Goal: Ask a question

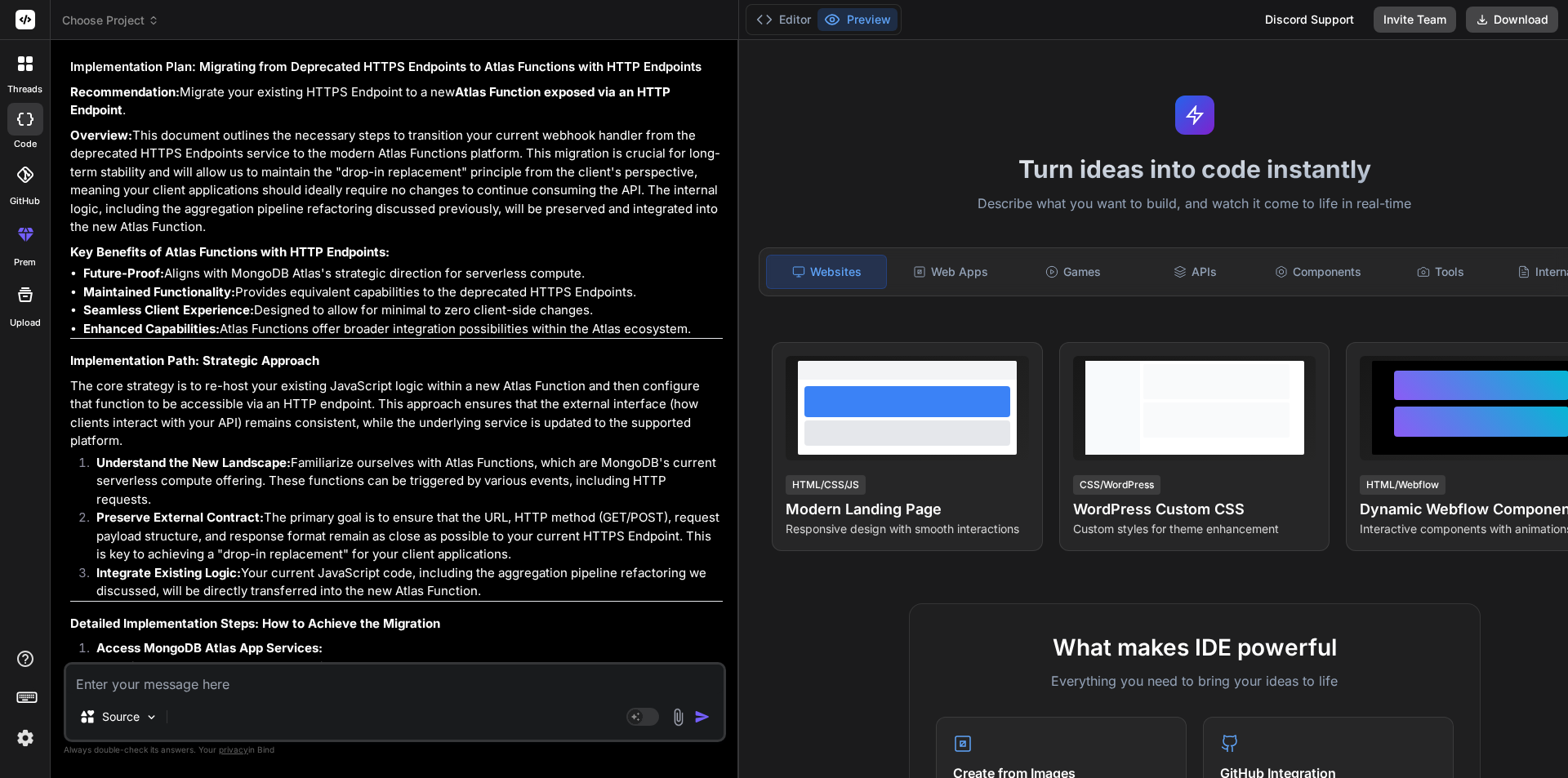
scroll to position [27417, 0]
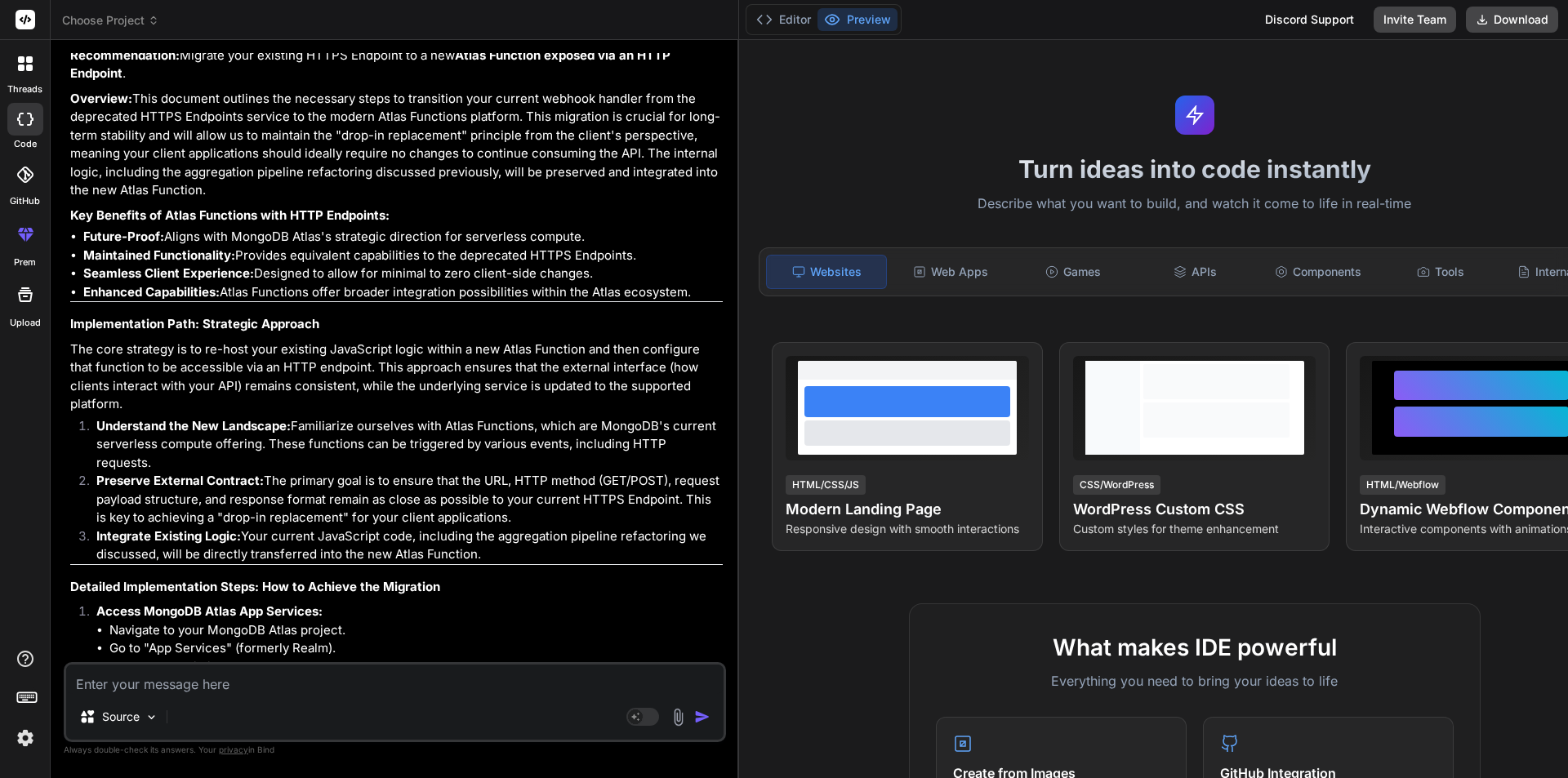
type textarea "g"
type textarea "x"
type textarea "gi"
type textarea "x"
type textarea "giv"
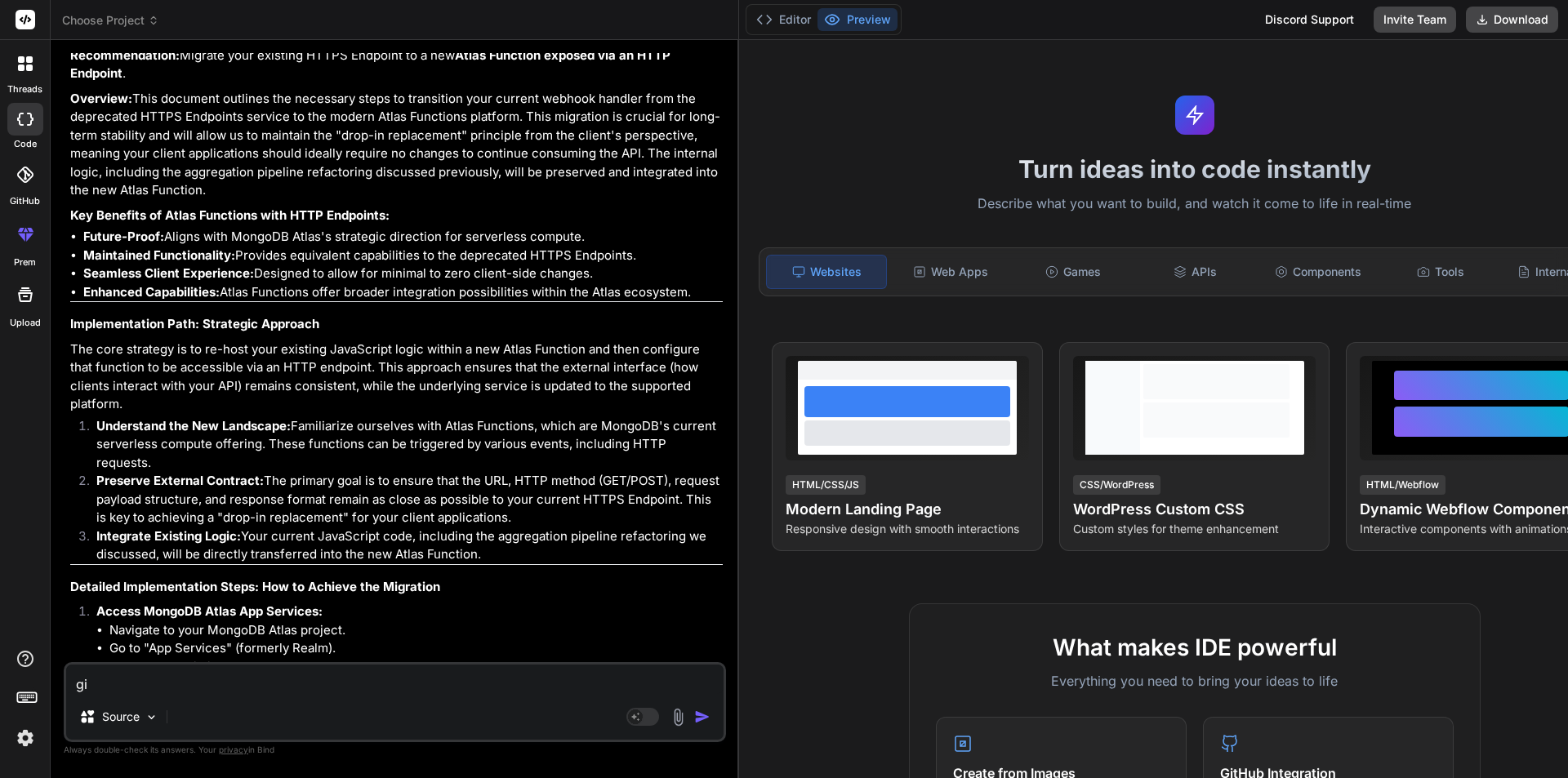
type textarea "x"
type textarea "give"
type textarea "x"
type textarea "give"
type textarea "x"
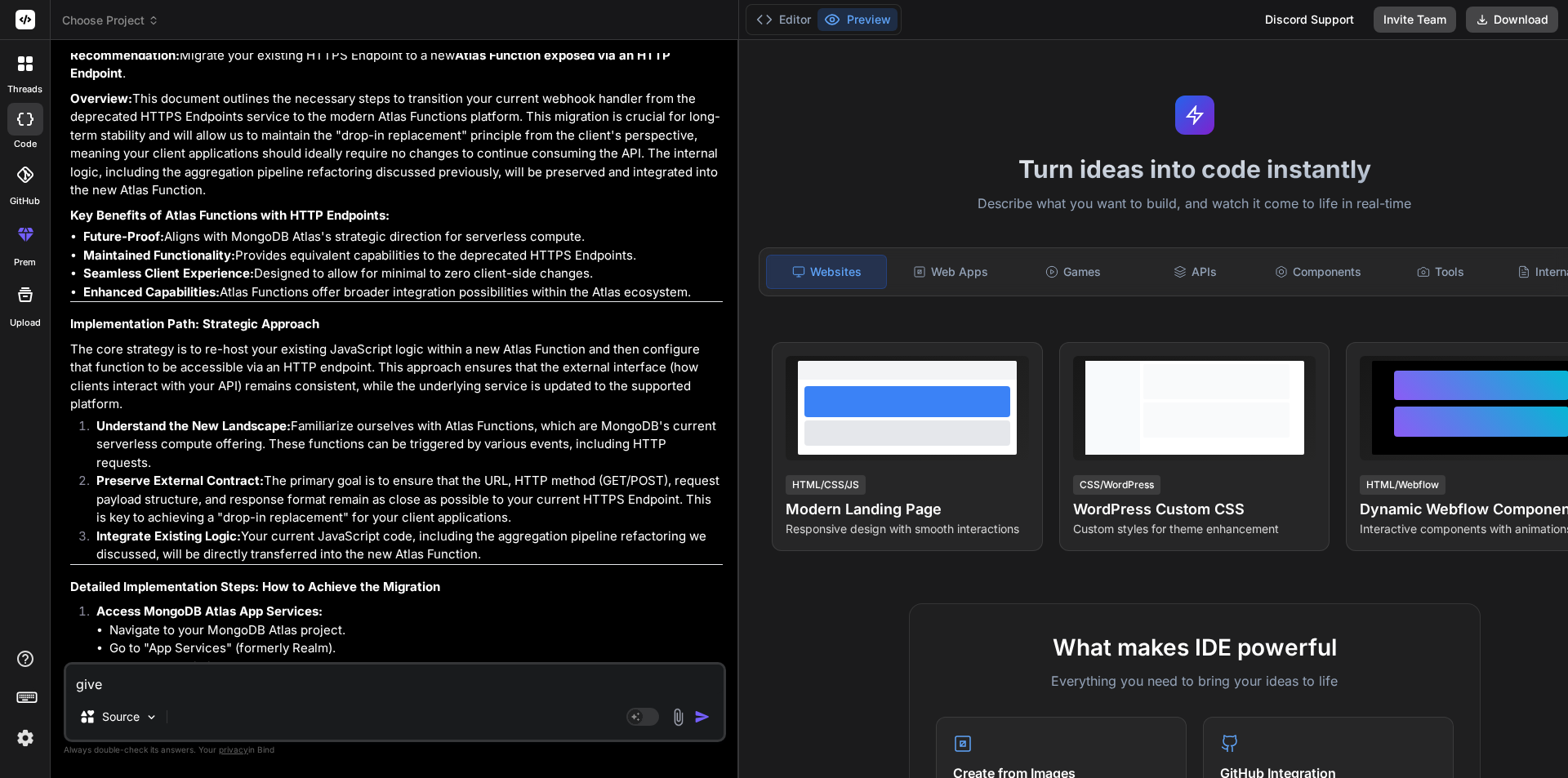
type textarea "give m"
type textarea "x"
type textarea "give me"
type textarea "x"
type textarea "give me"
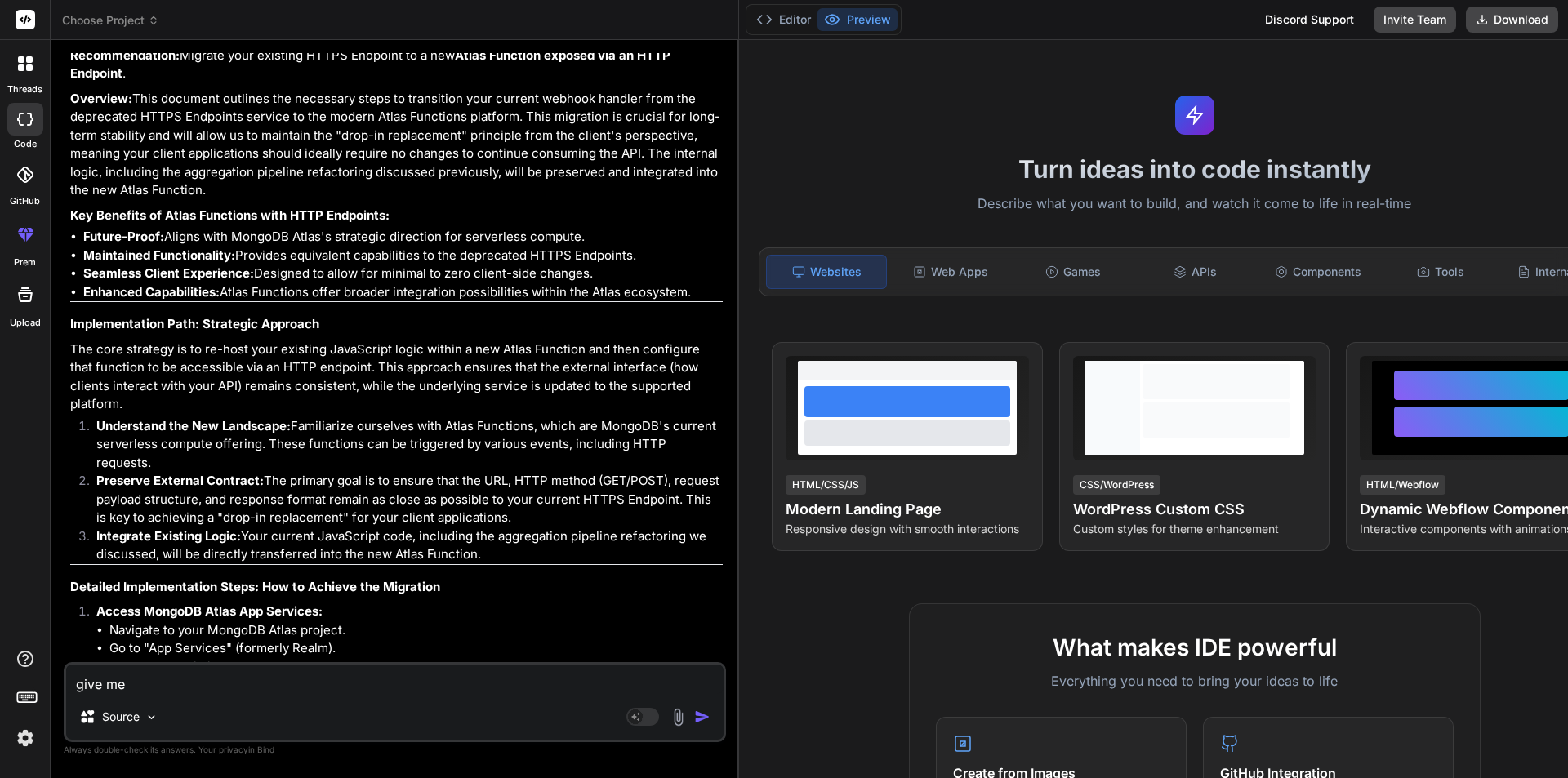
type textarea "x"
type textarea "give me a"
type textarea "x"
type textarea "give me a"
type textarea "x"
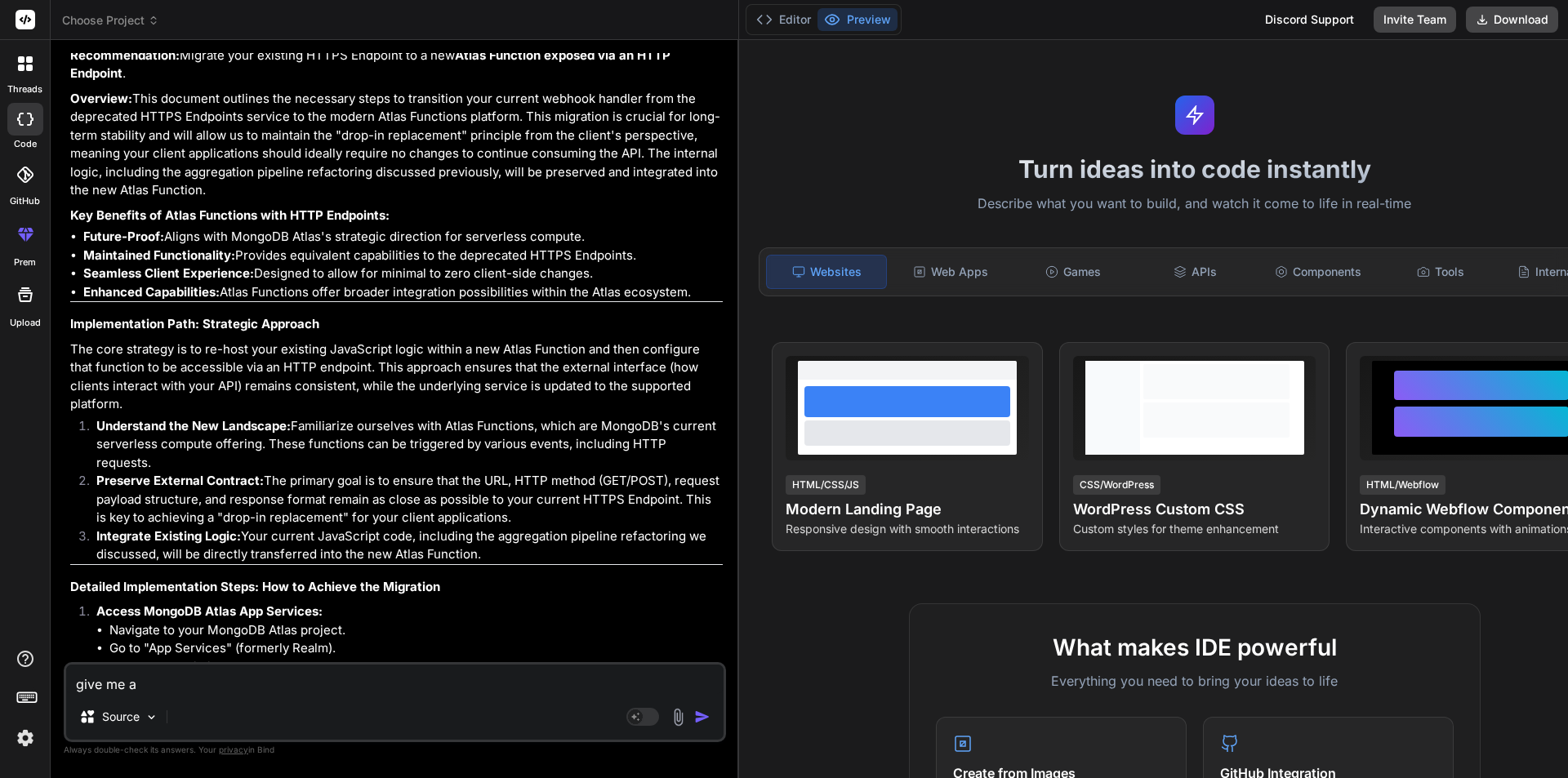
type textarea "give me a d"
type textarea "x"
type textarea "give me a do"
type textarea "x"
type textarea "give me a doc"
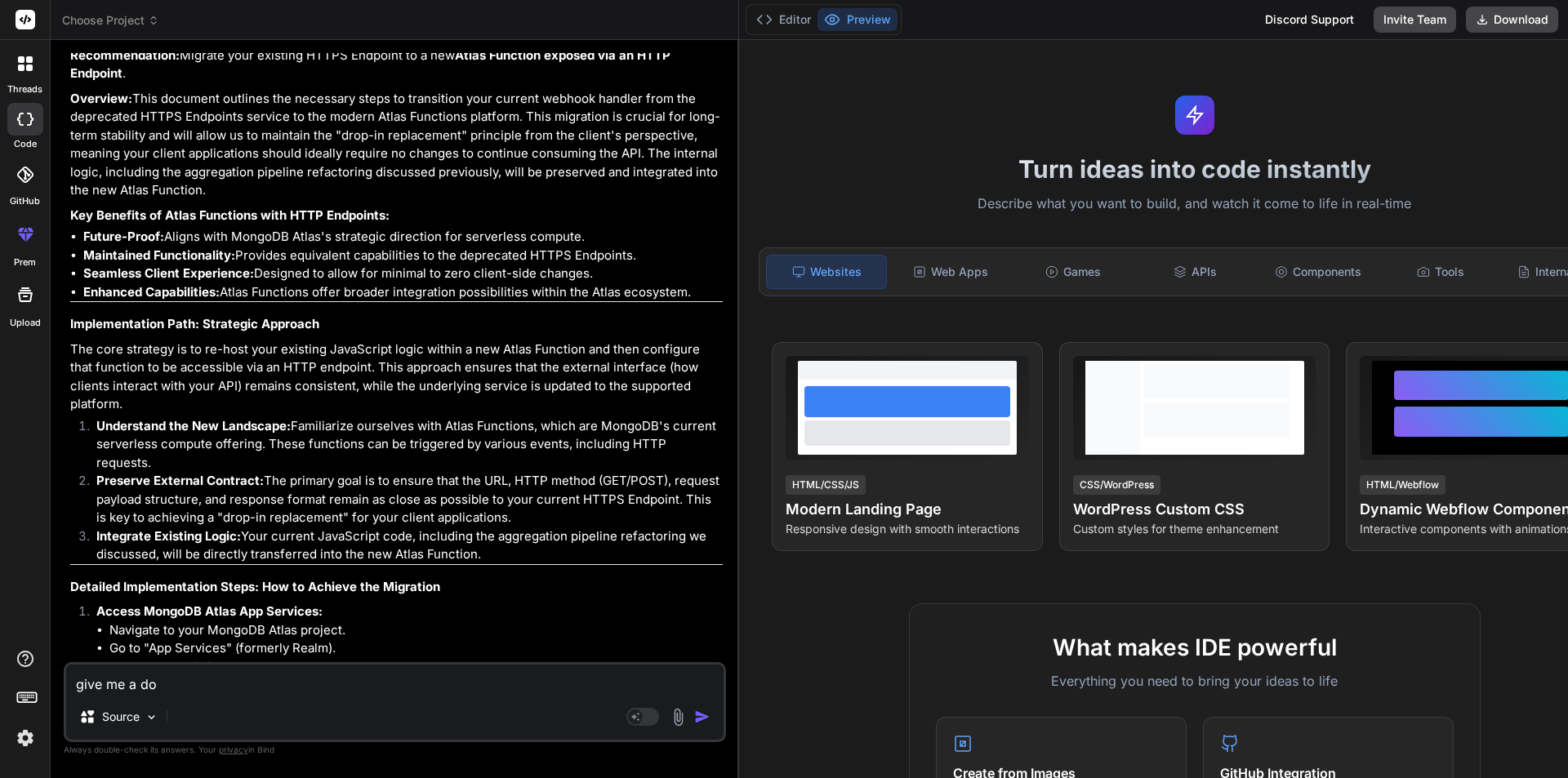
type textarea "x"
type textarea "give me a docu"
type textarea "x"
type textarea "give me a docum"
type textarea "x"
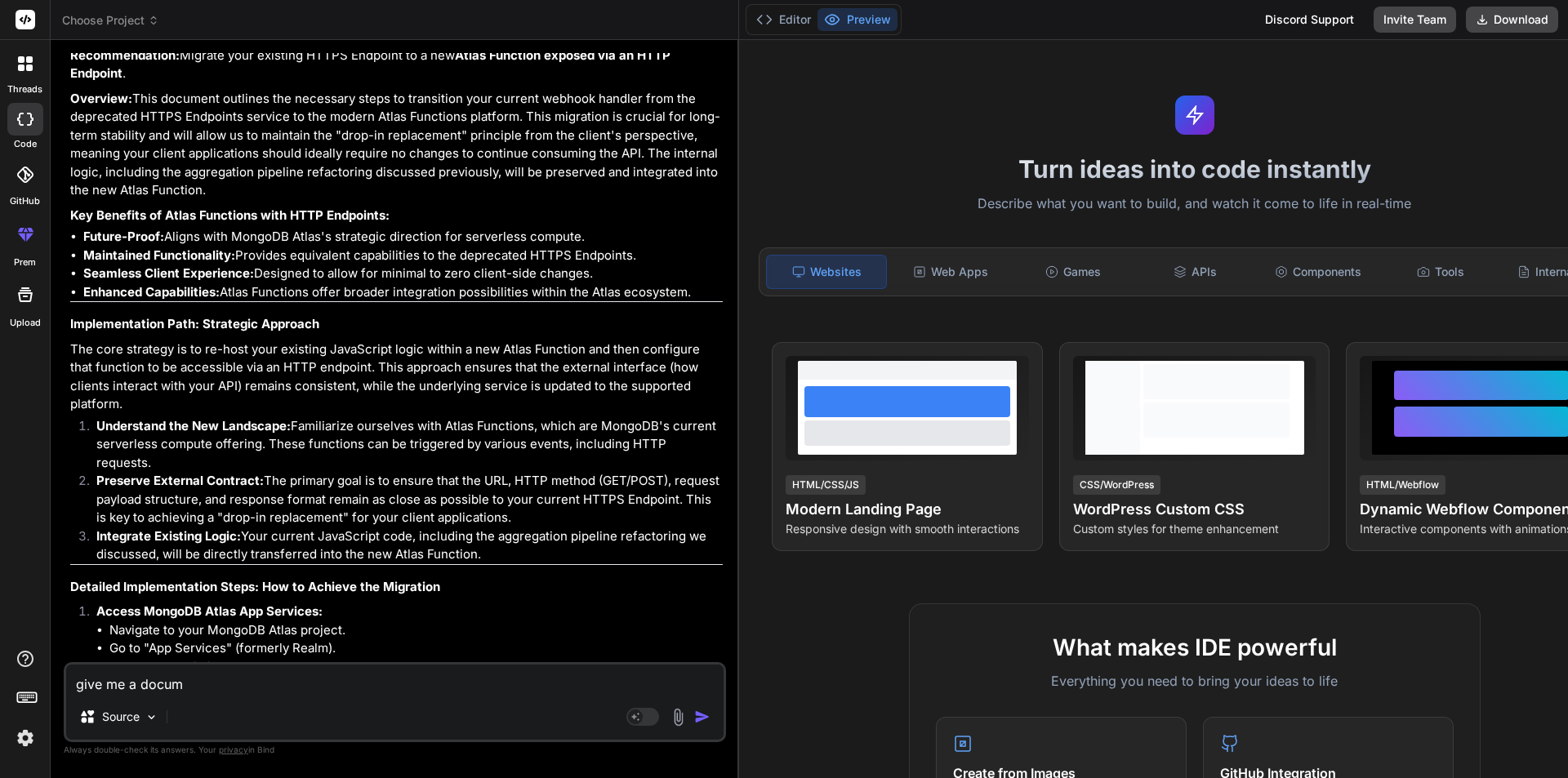
type textarea "give me a docume"
type textarea "x"
type textarea "give me a documen"
type textarea "x"
type textarea "give me a document"
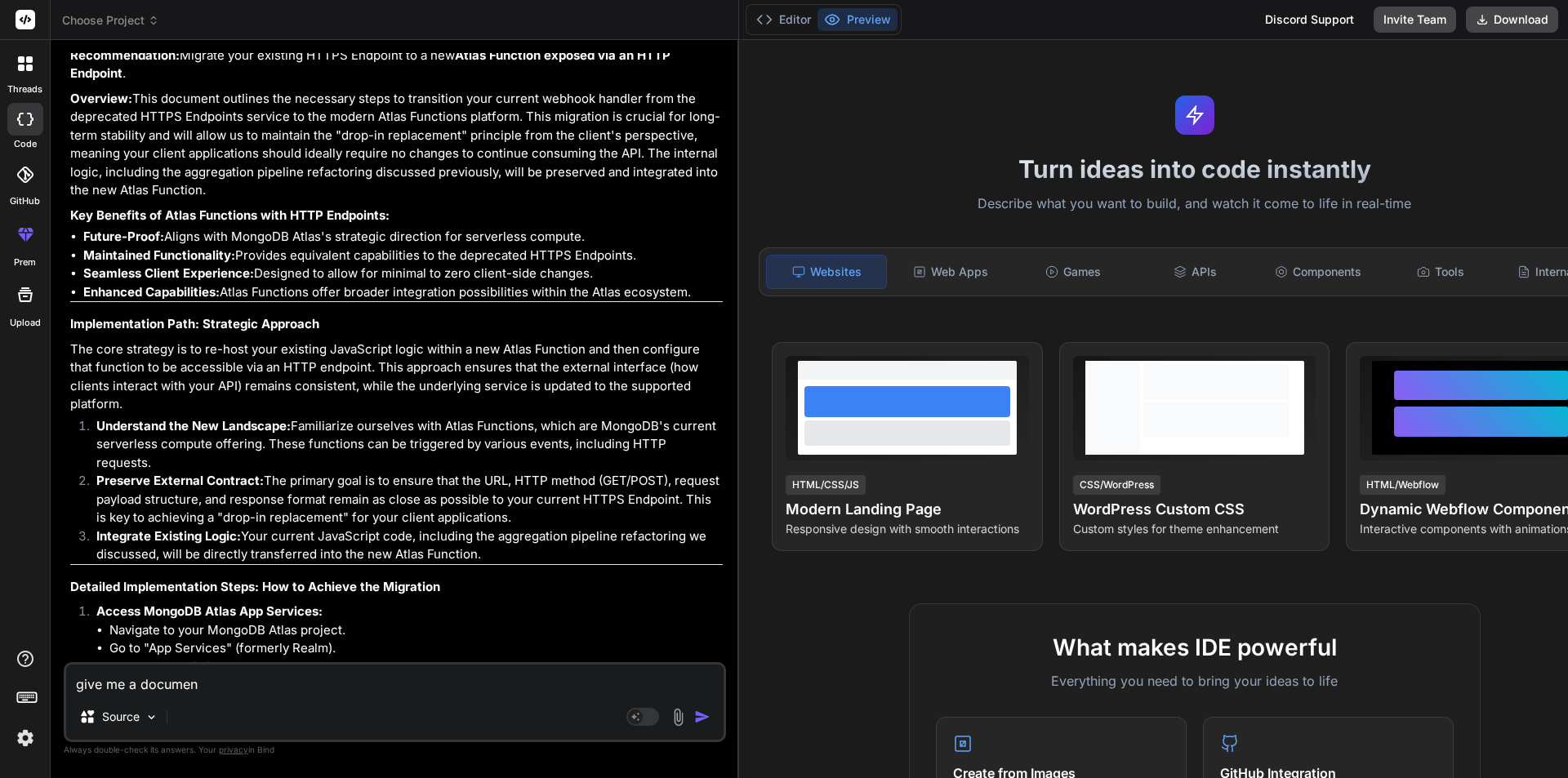
type textarea "x"
type textarea "give me a documente"
type textarea "x"
type textarea "give me a documented"
type textarea "x"
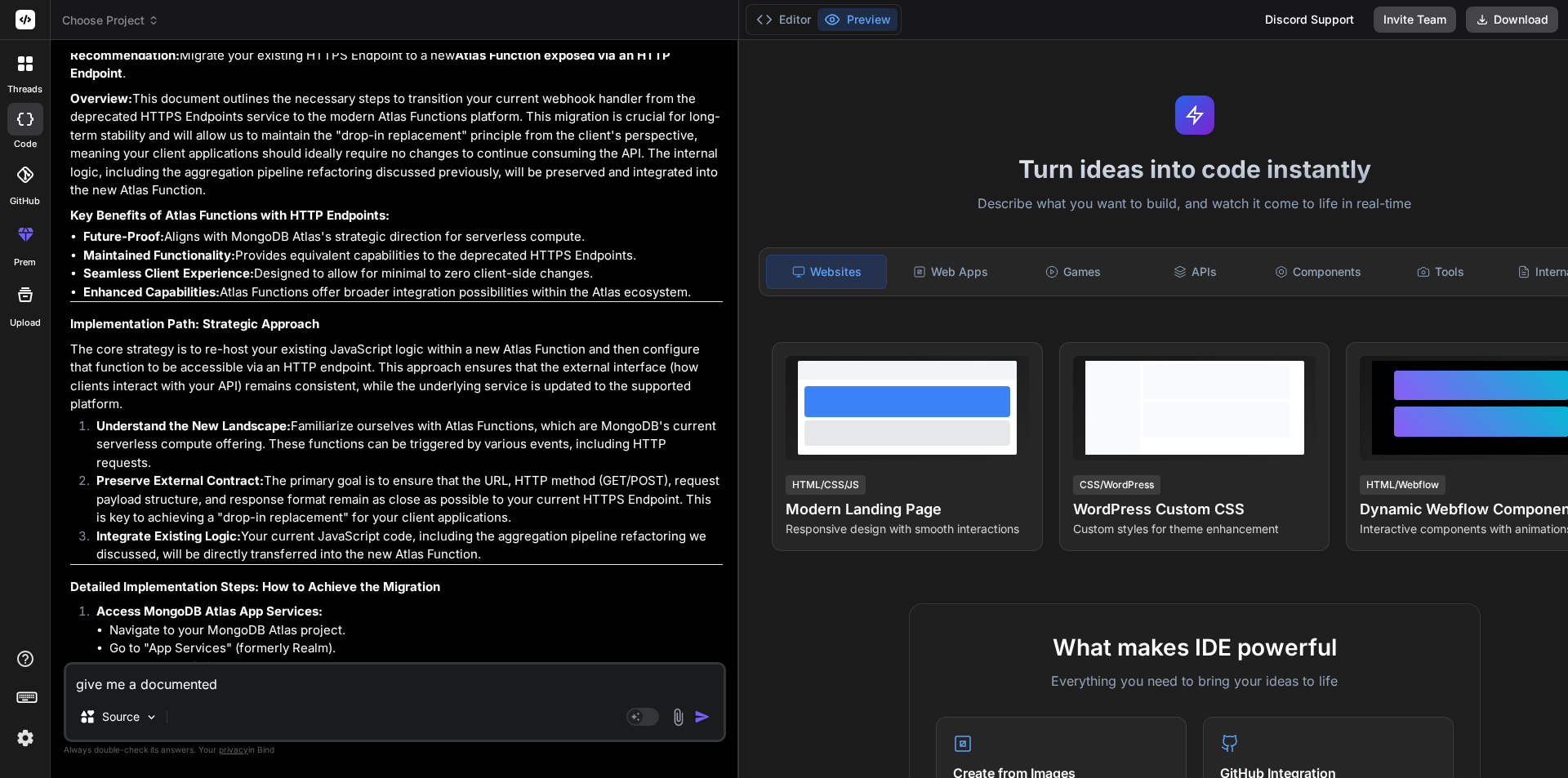
type textarea "give me a documented"
type textarea "x"
type textarea "give me a documented f"
type textarea "x"
type textarea "give me a documented fo"
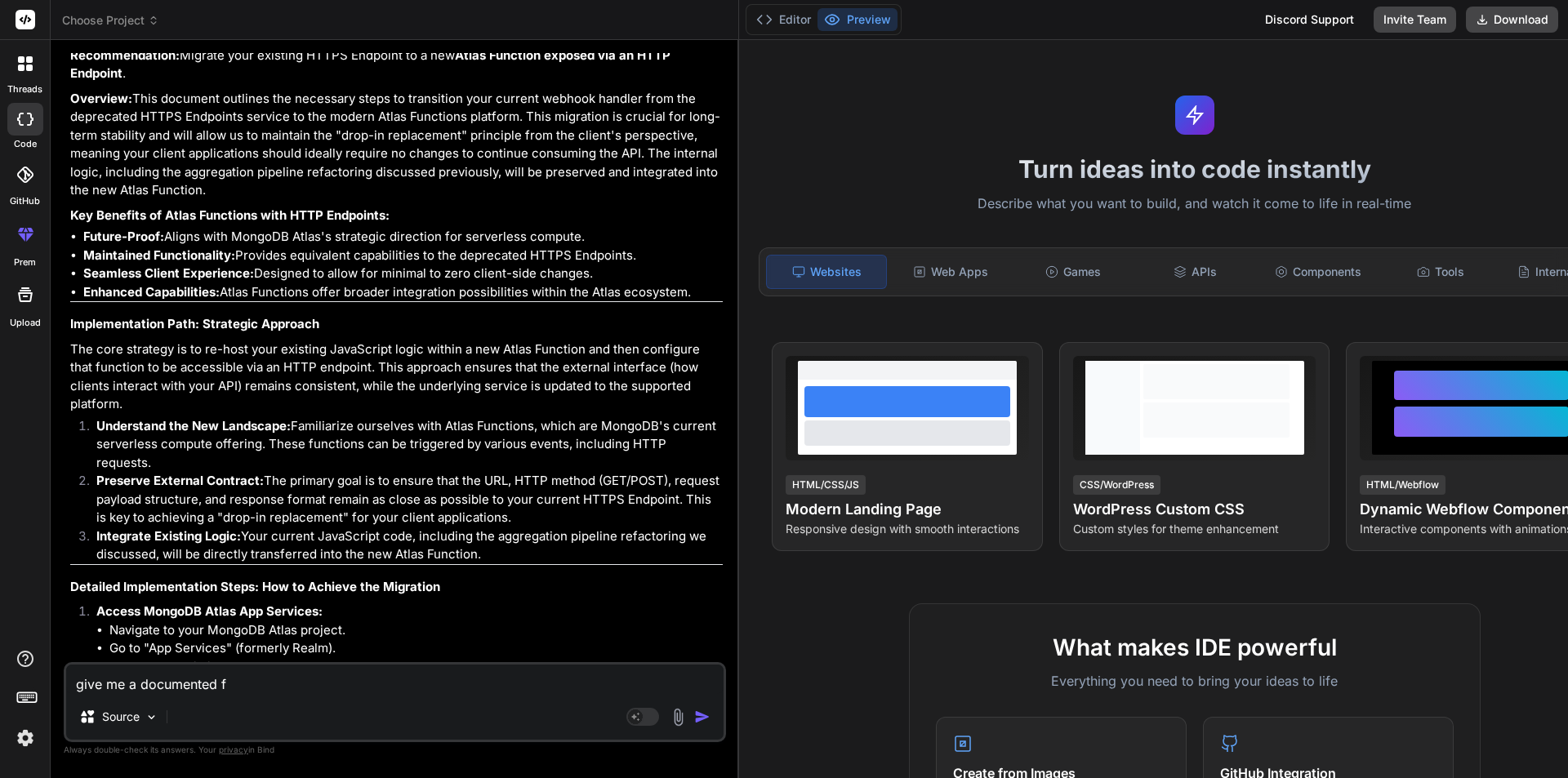
type textarea "x"
type textarea "give me a documented for"
type textarea "x"
type textarea "give me a documented form"
type textarea "x"
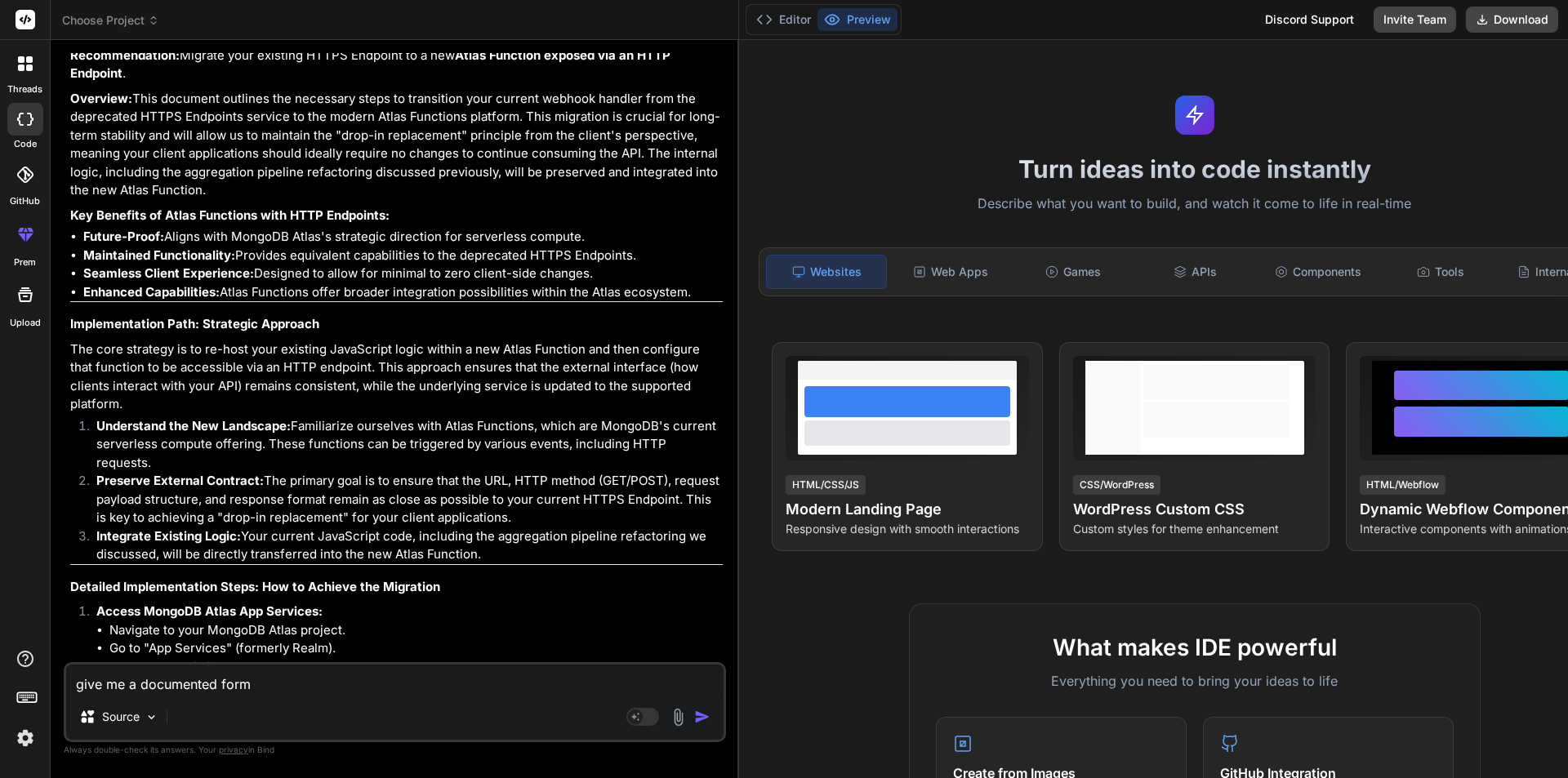
type textarea "give me a documented form"
type textarea "x"
type textarea "give me a documented form i"
type textarea "x"
type textarea "give me a documented form in"
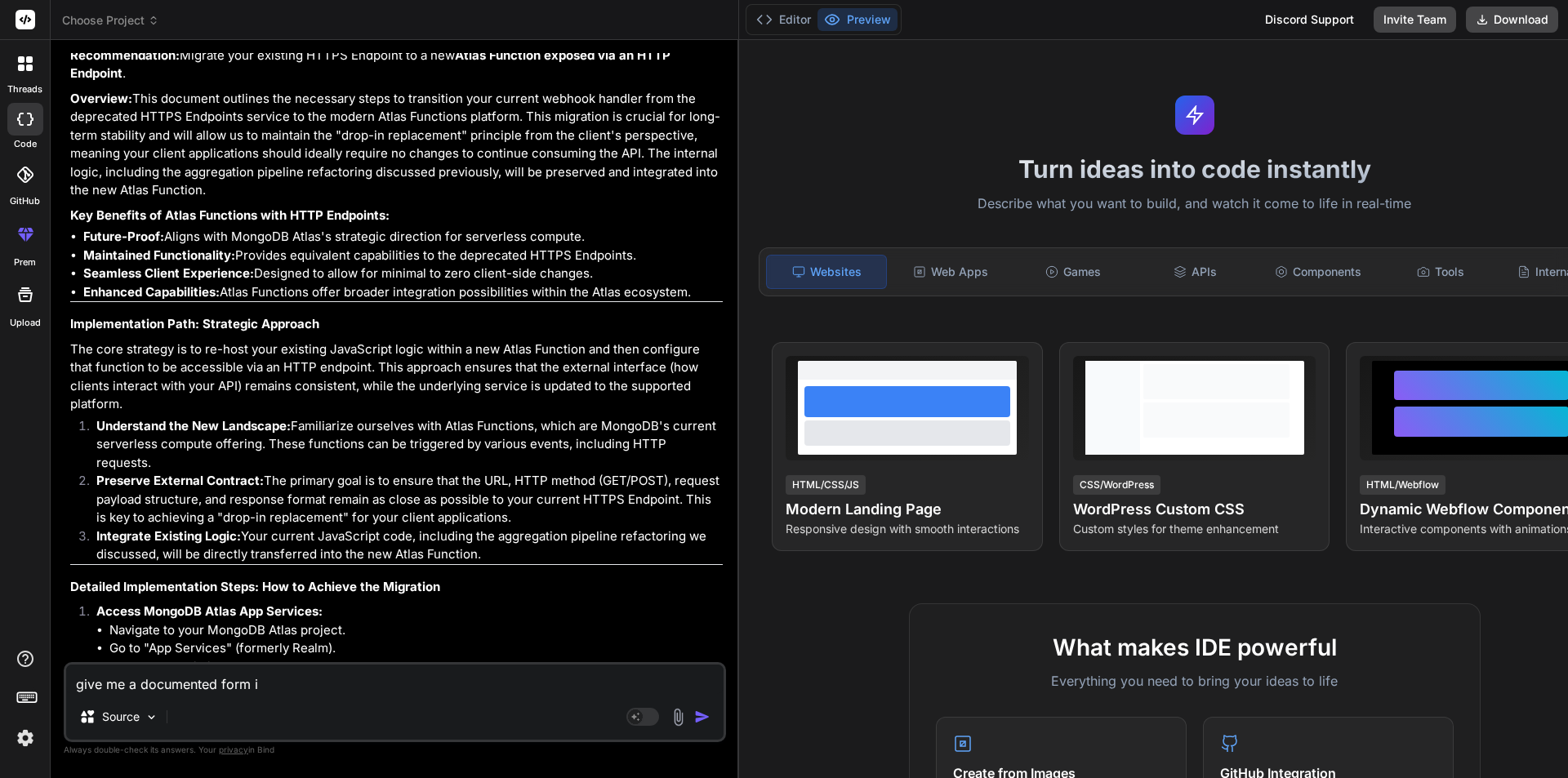
type textarea "x"
type textarea "give me a documented form ins"
type textarea "x"
type textarea "give me a documented form inst"
type textarea "x"
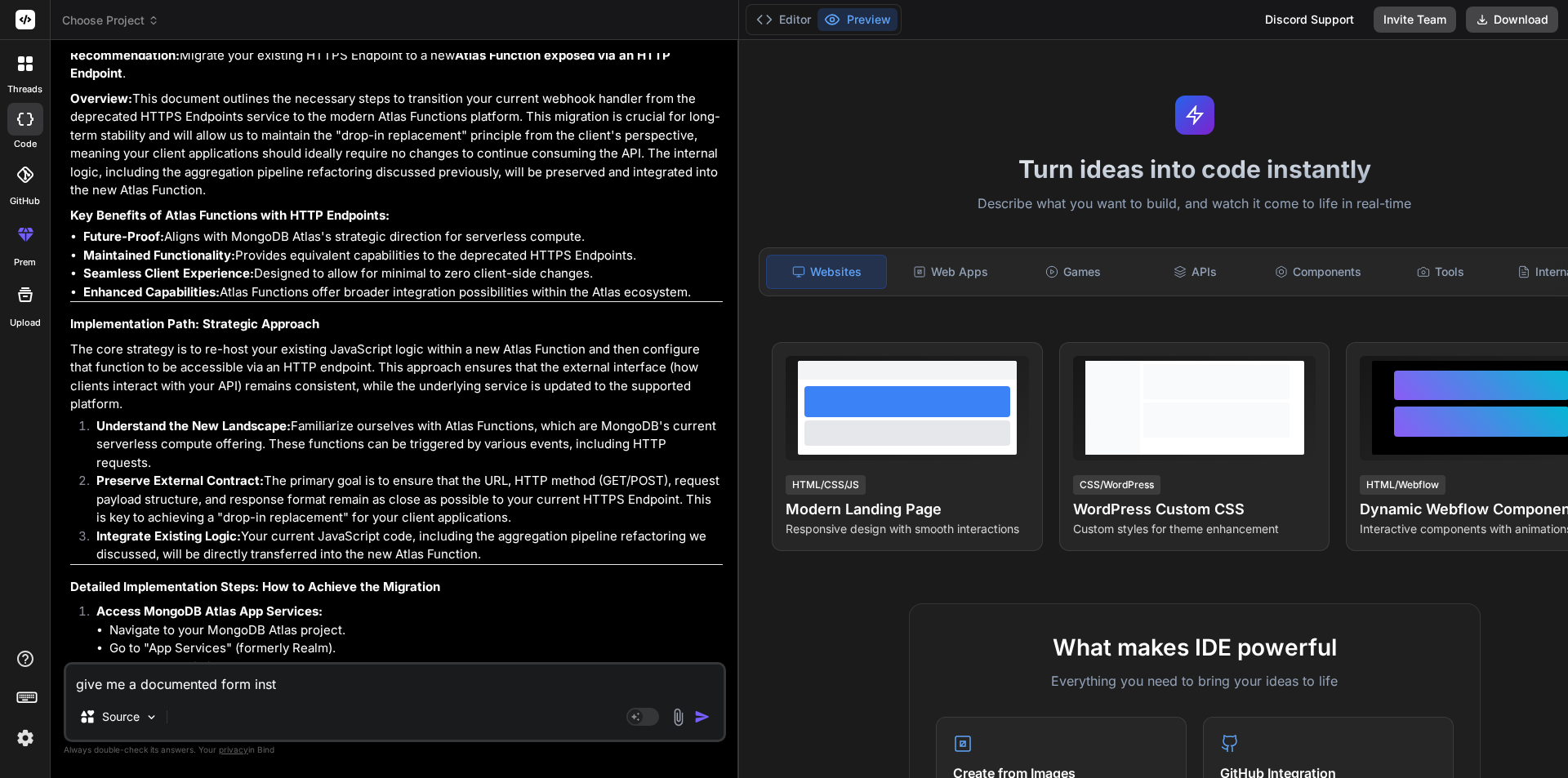
type textarea "give me a documented form inste"
type textarea "x"
type textarea "give me a documented form instea"
type textarea "x"
type textarea "give me a documented form instead"
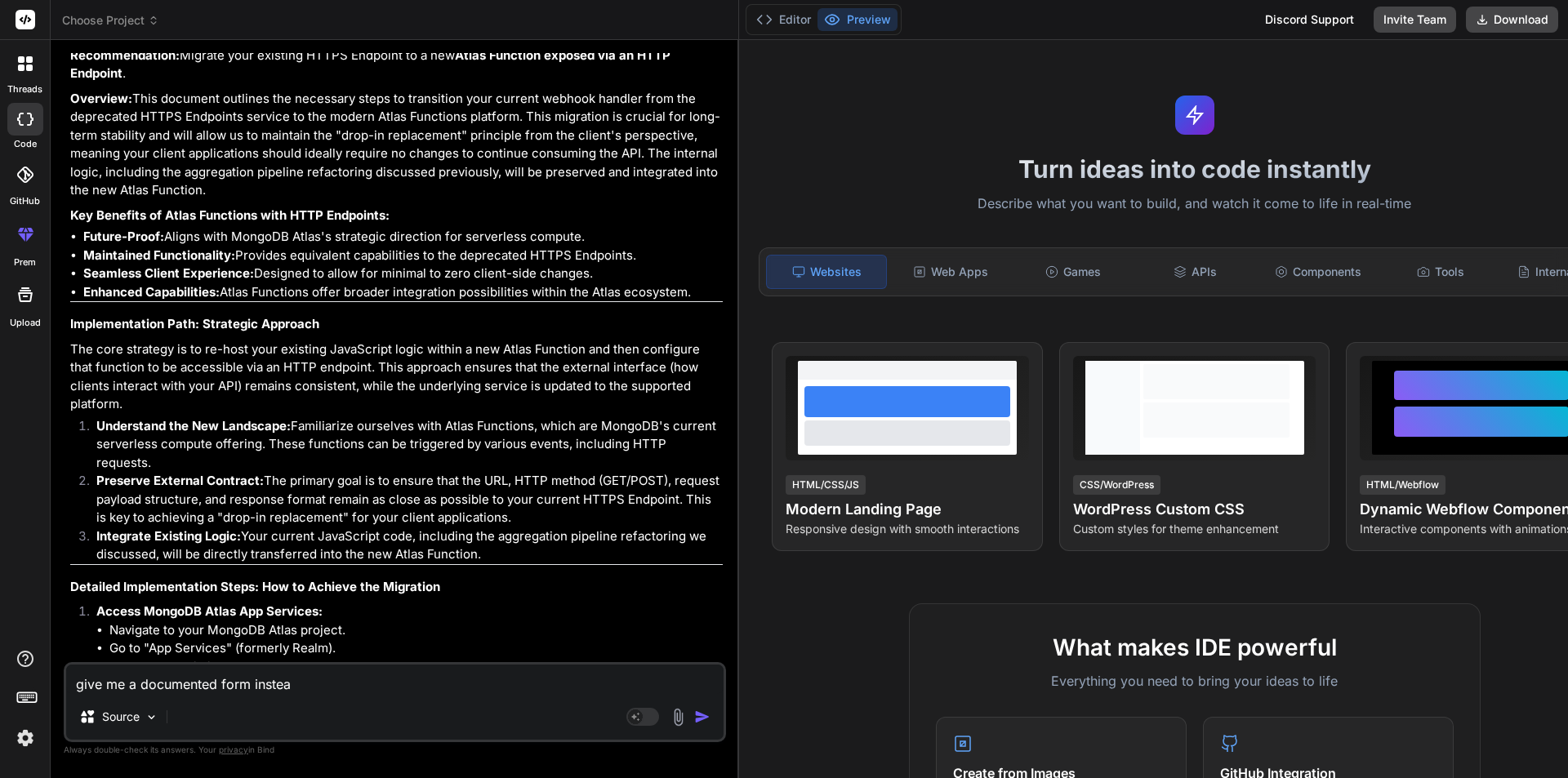
type textarea "x"
type textarea "give me a documented form instead"
type textarea "x"
type textarea "give me a documented form instead o"
type textarea "x"
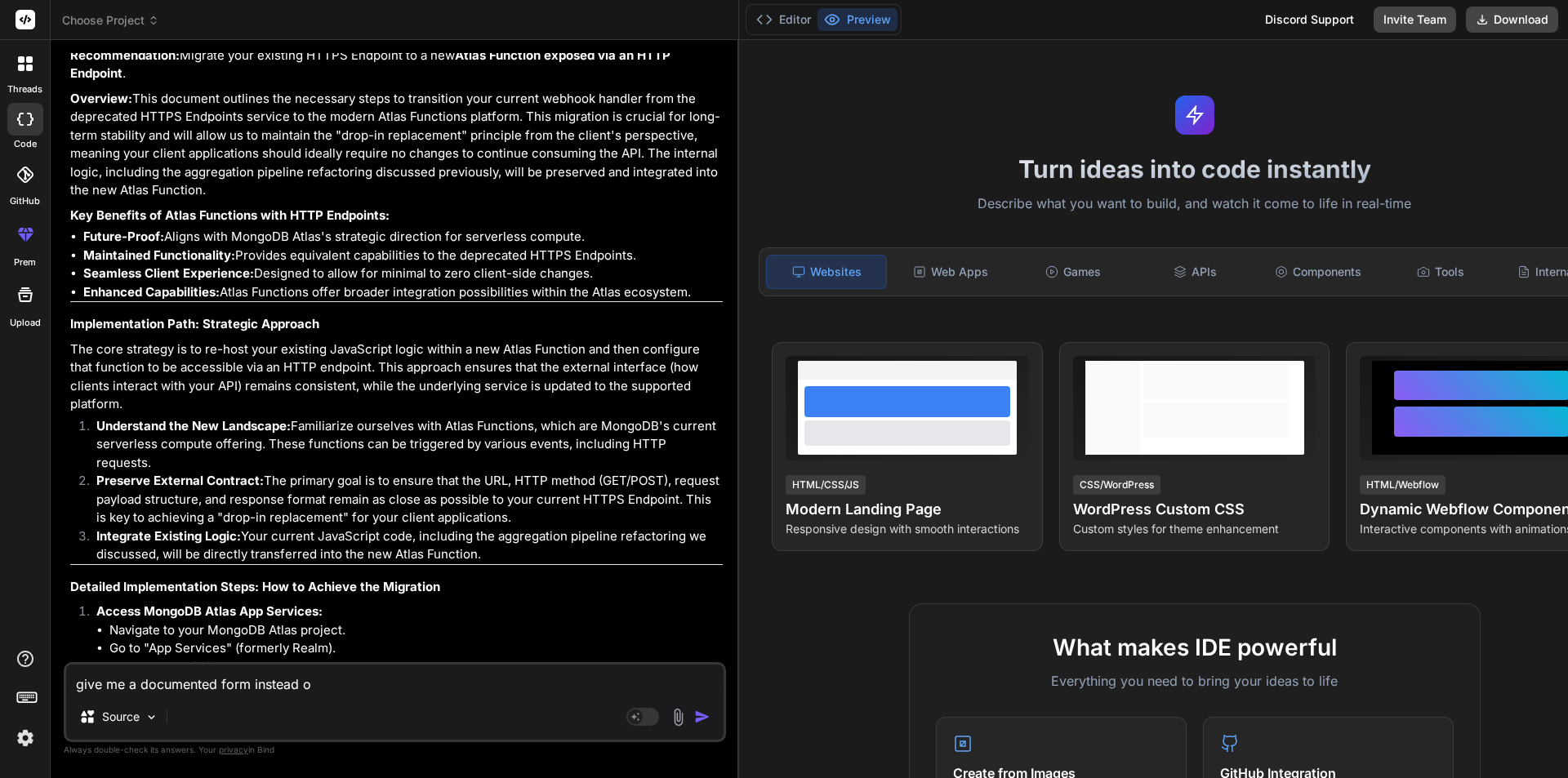
type textarea "give me a documented form instead of"
type textarea "x"
type textarea "give me a documented form instead of"
type textarea "x"
type textarea "give me a documented form instead of m"
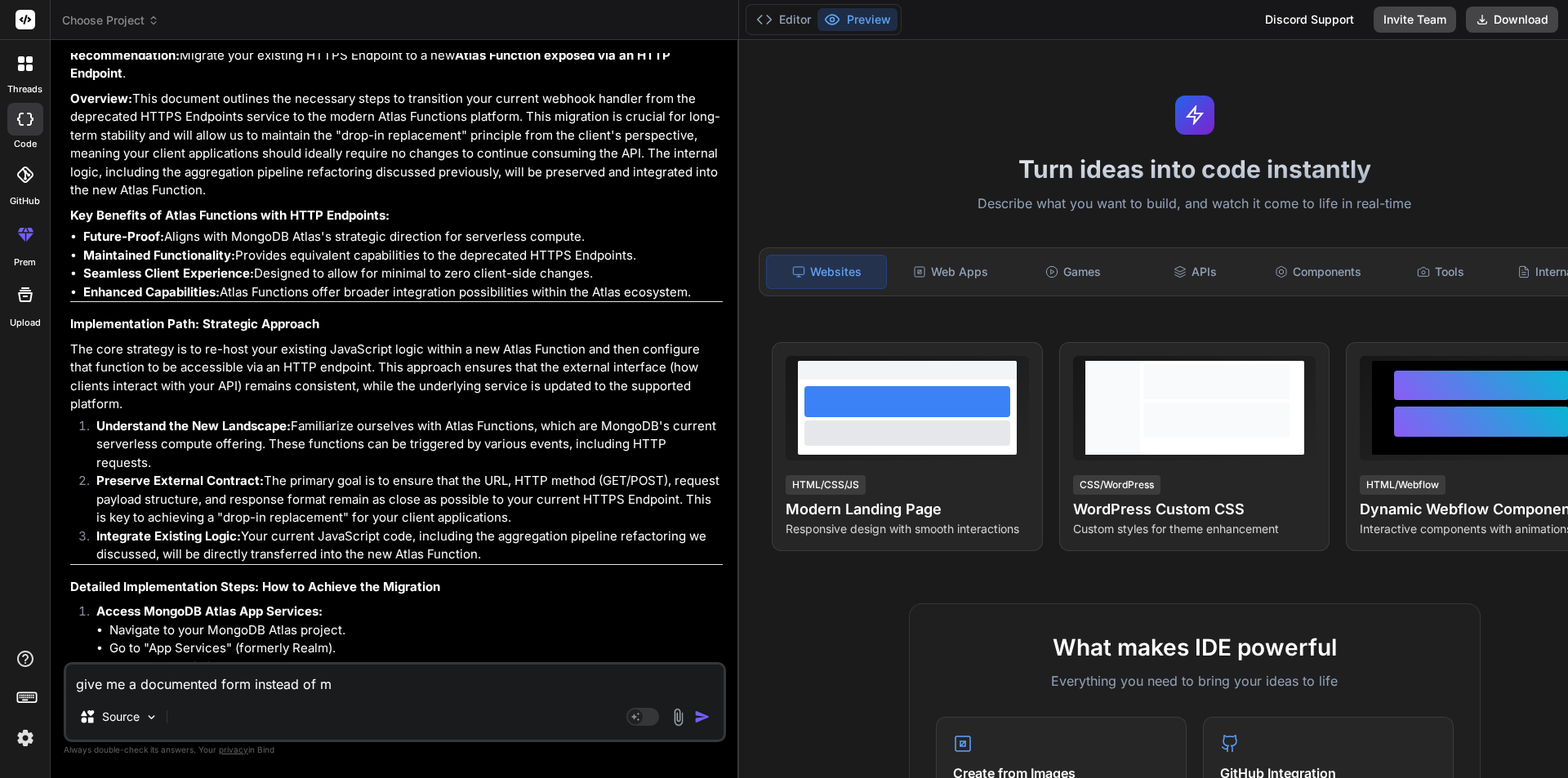
type textarea "x"
type textarea "give me a documented form instead of ma"
type textarea "x"
type textarea "give me a documented form instead of mai"
type textarea "x"
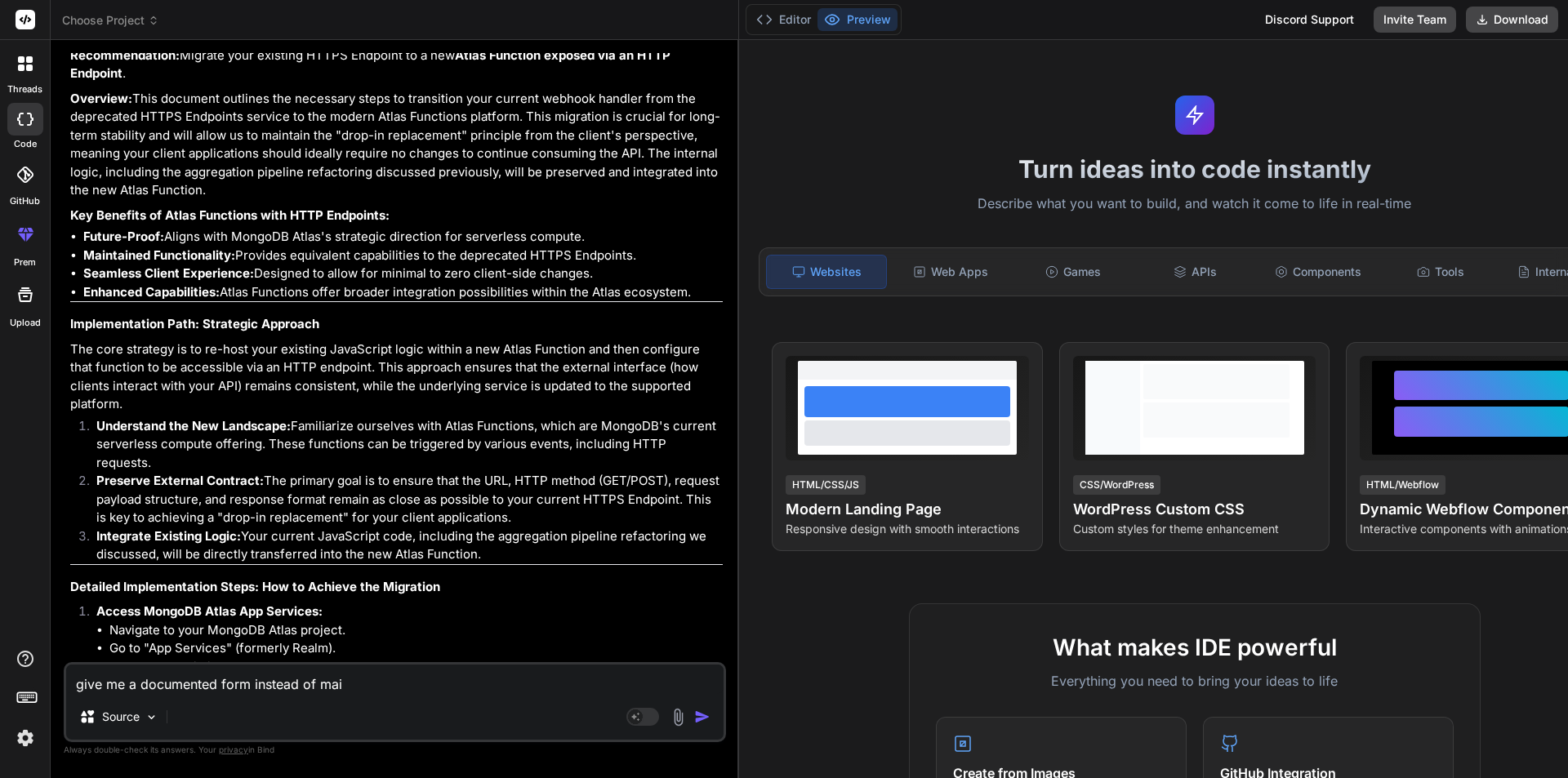
type textarea "give me a documented form instead of mail"
type textarea "x"
type textarea "give me a documented form instead of mail"
type textarea "x"
type textarea "give me a documented form instead of mail f"
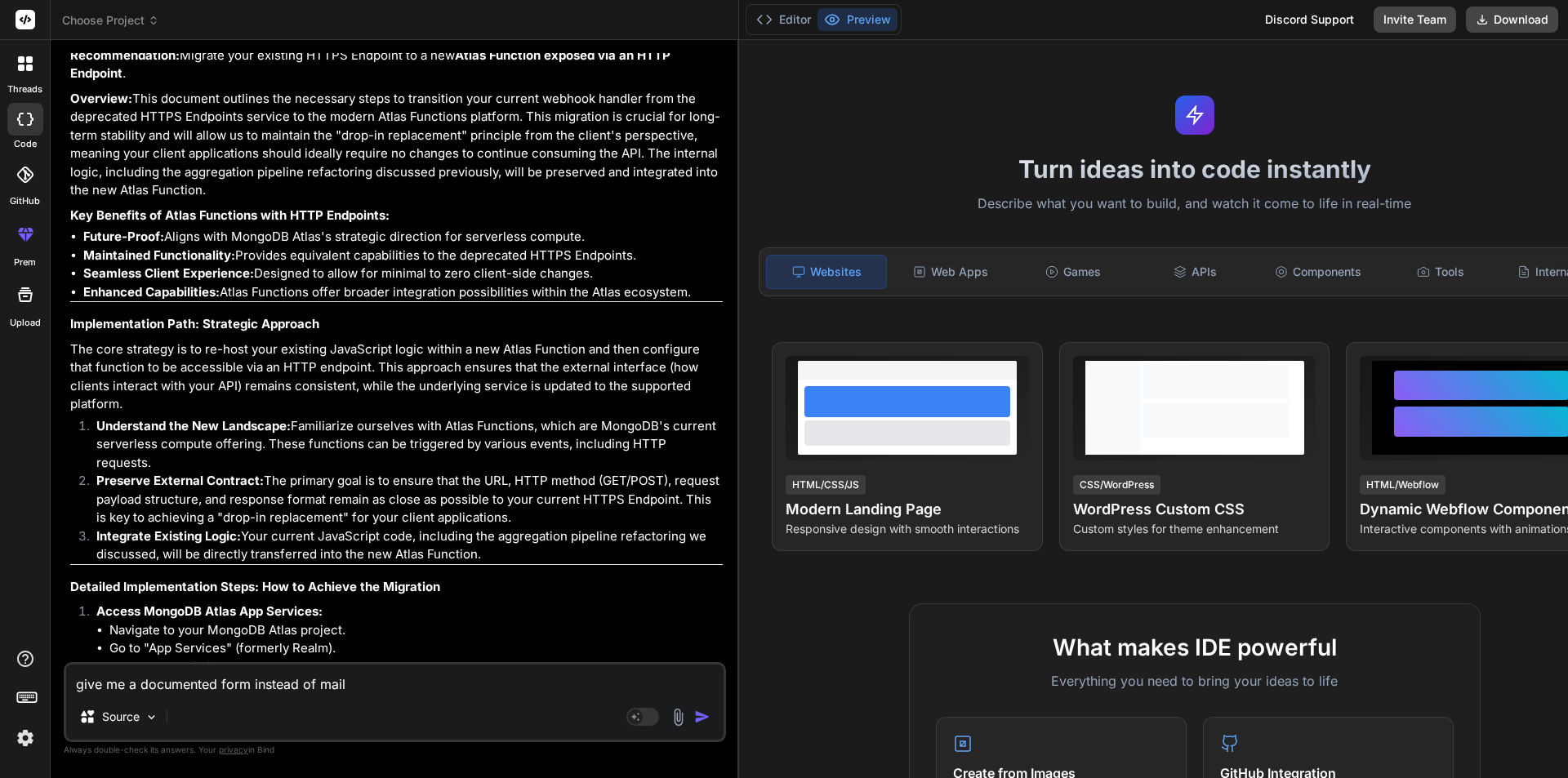
type textarea "x"
type textarea "give me a documented form instead of mail fo"
type textarea "x"
type textarea "give me a documented form instead of mail for"
type textarea "x"
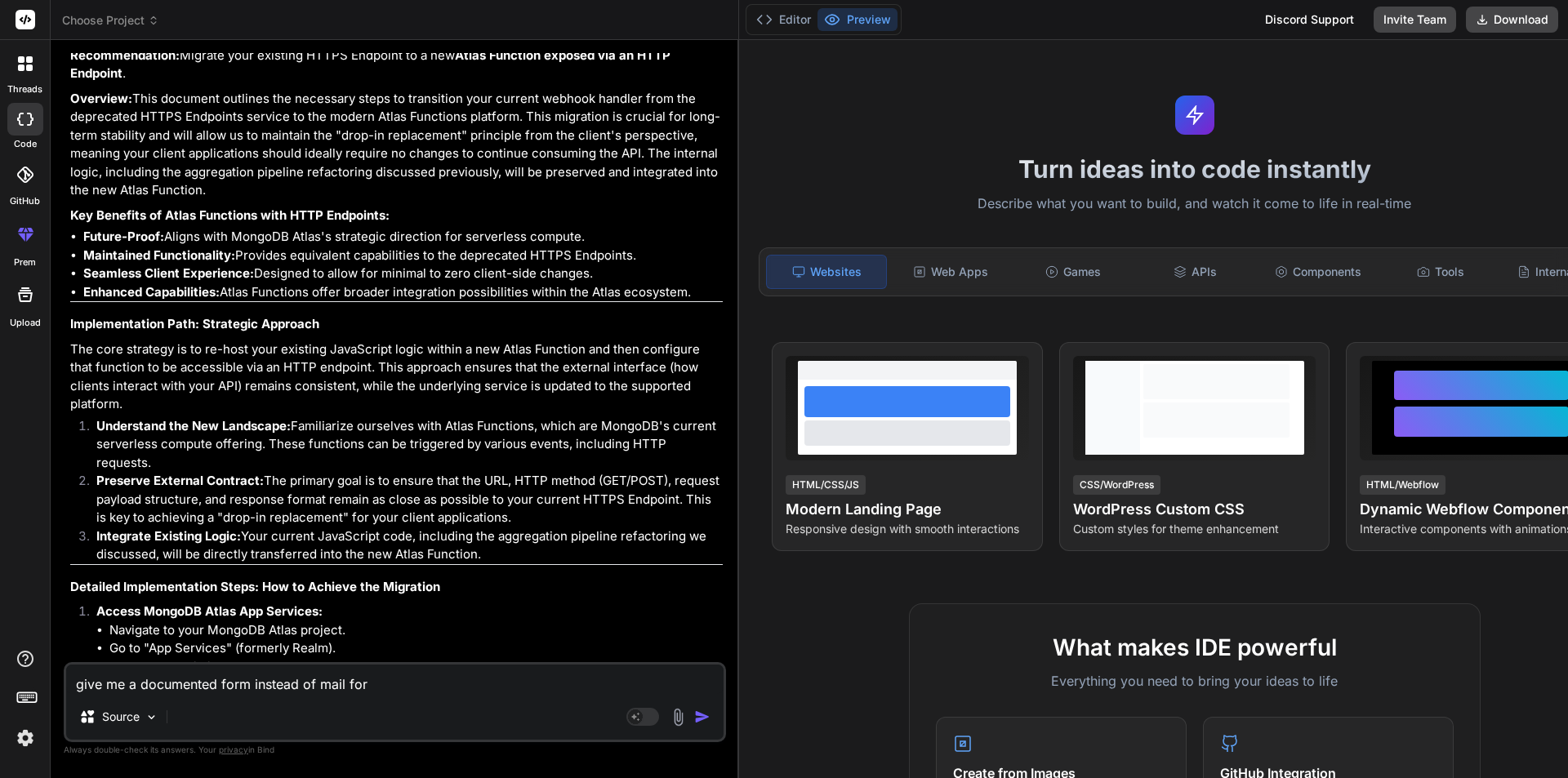
type textarea "give me a documented form instead of mail form"
type textarea "x"
type textarea "give me a documented form instead of mail form"
type textarea "x"
type textarea "give me a documented form instead of mail form s"
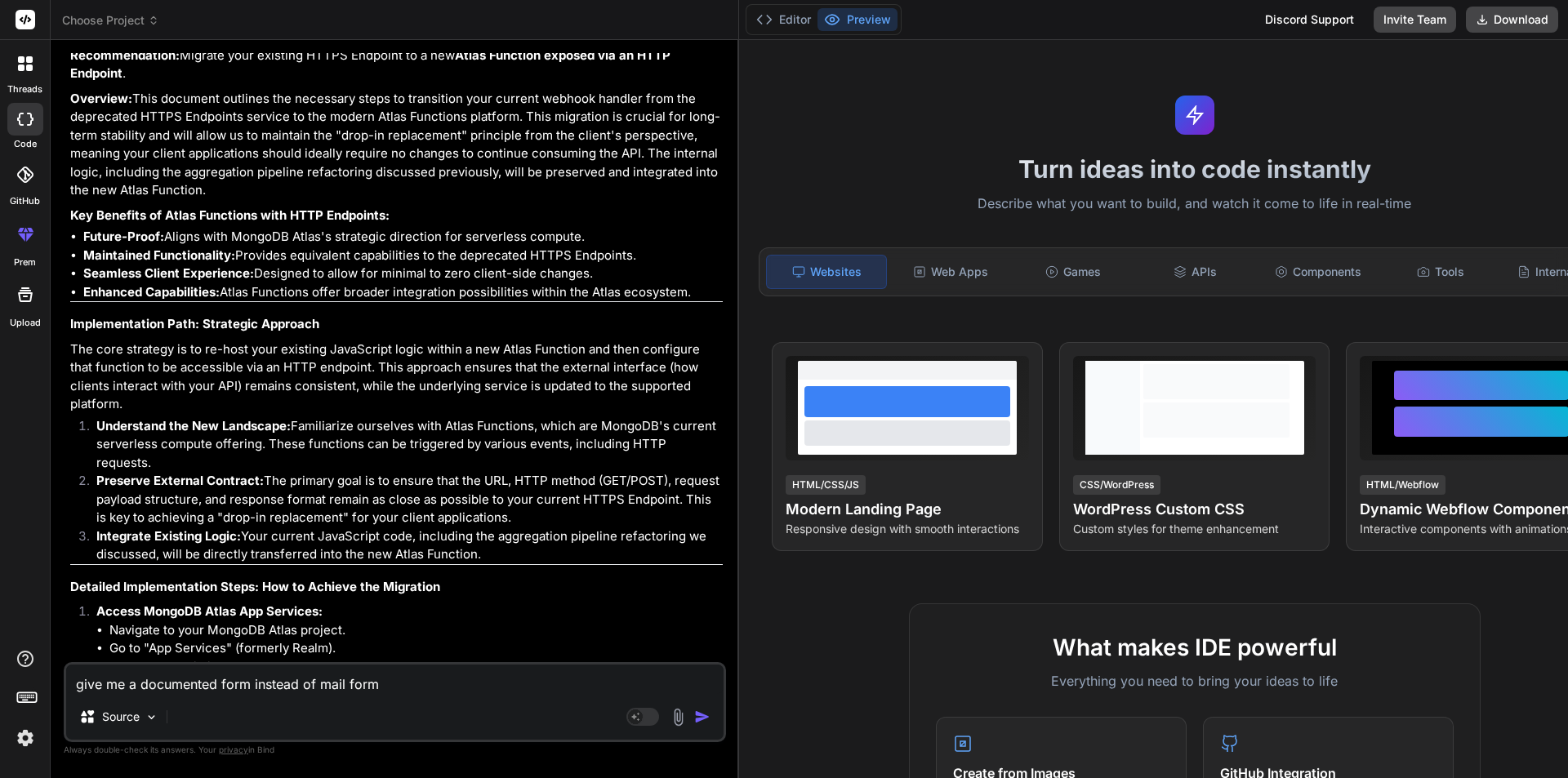
type textarea "x"
type textarea "give me a documented form instead of mail form st"
type textarea "x"
type textarea "give me a documented form instead of mail form ste"
type textarea "x"
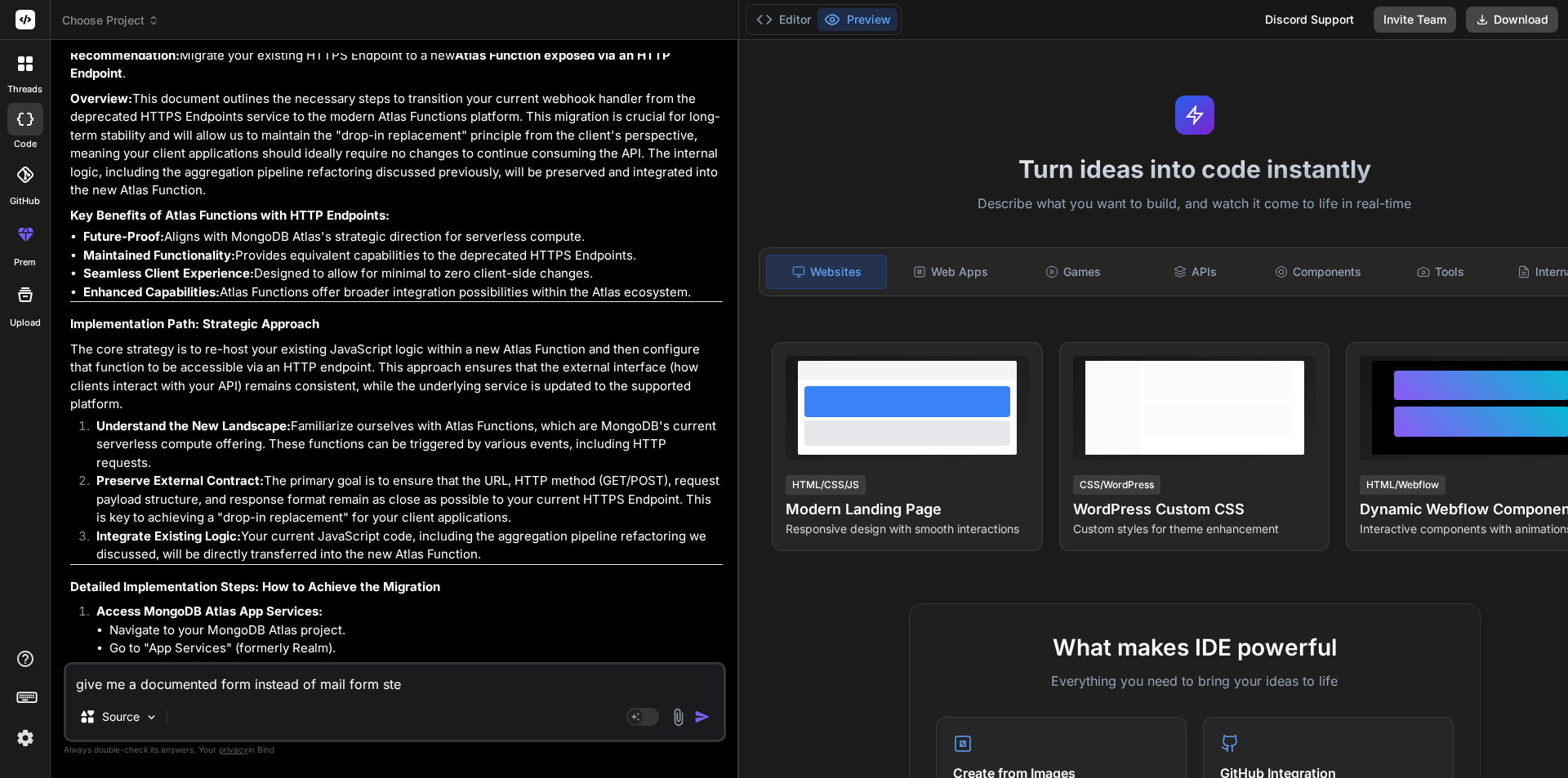
type textarea "give me a documented form instead of mail form step"
type textarea "x"
type textarea "give me a documented form instead of mail form step"
type textarea "x"
type textarea "give me a documented form instead of mail form step b"
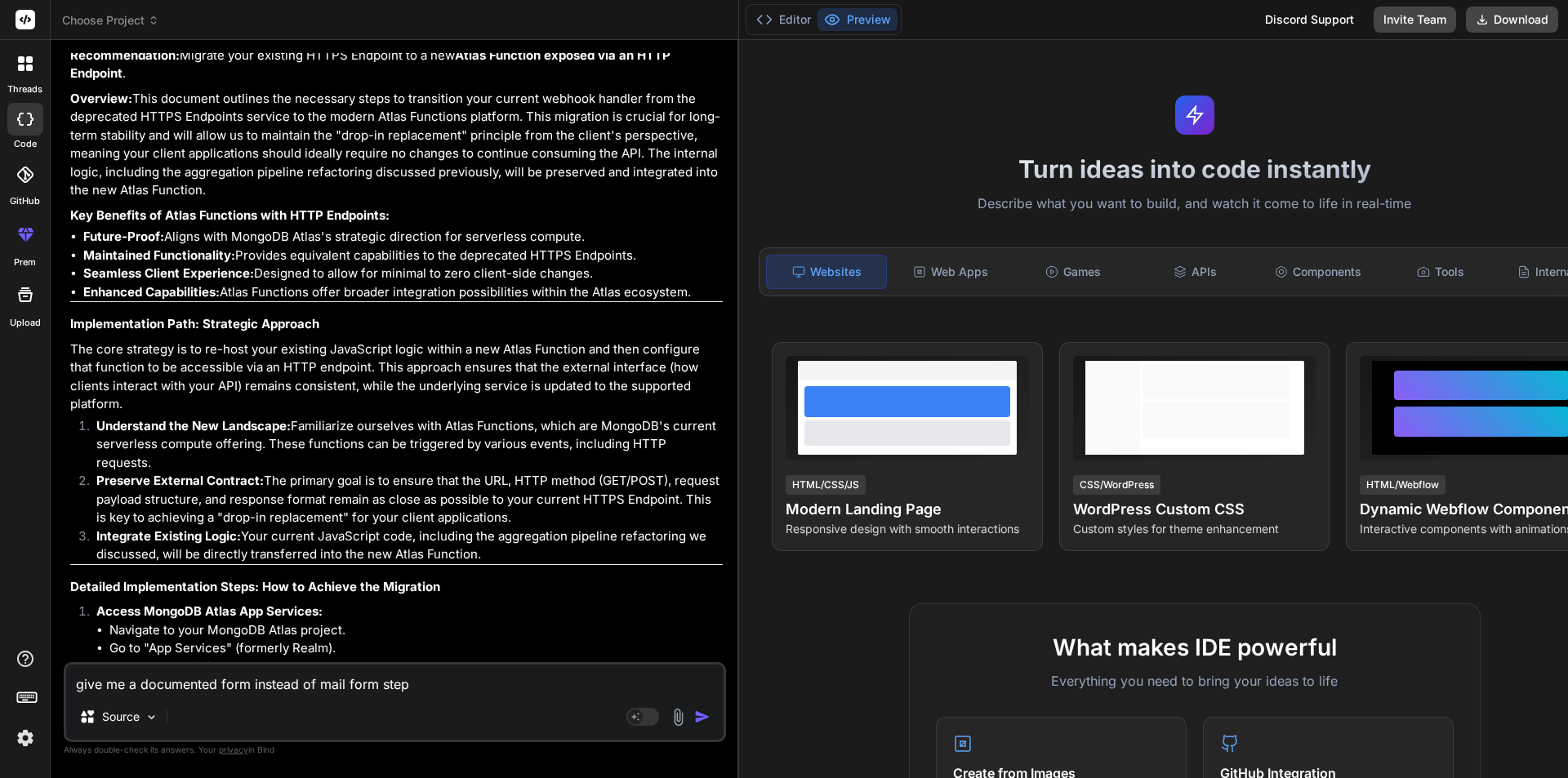
type textarea "x"
type textarea "give me a documented form instead of mail form step by"
type textarea "x"
type textarea "give me a documented form instead of mail form step by"
type textarea "x"
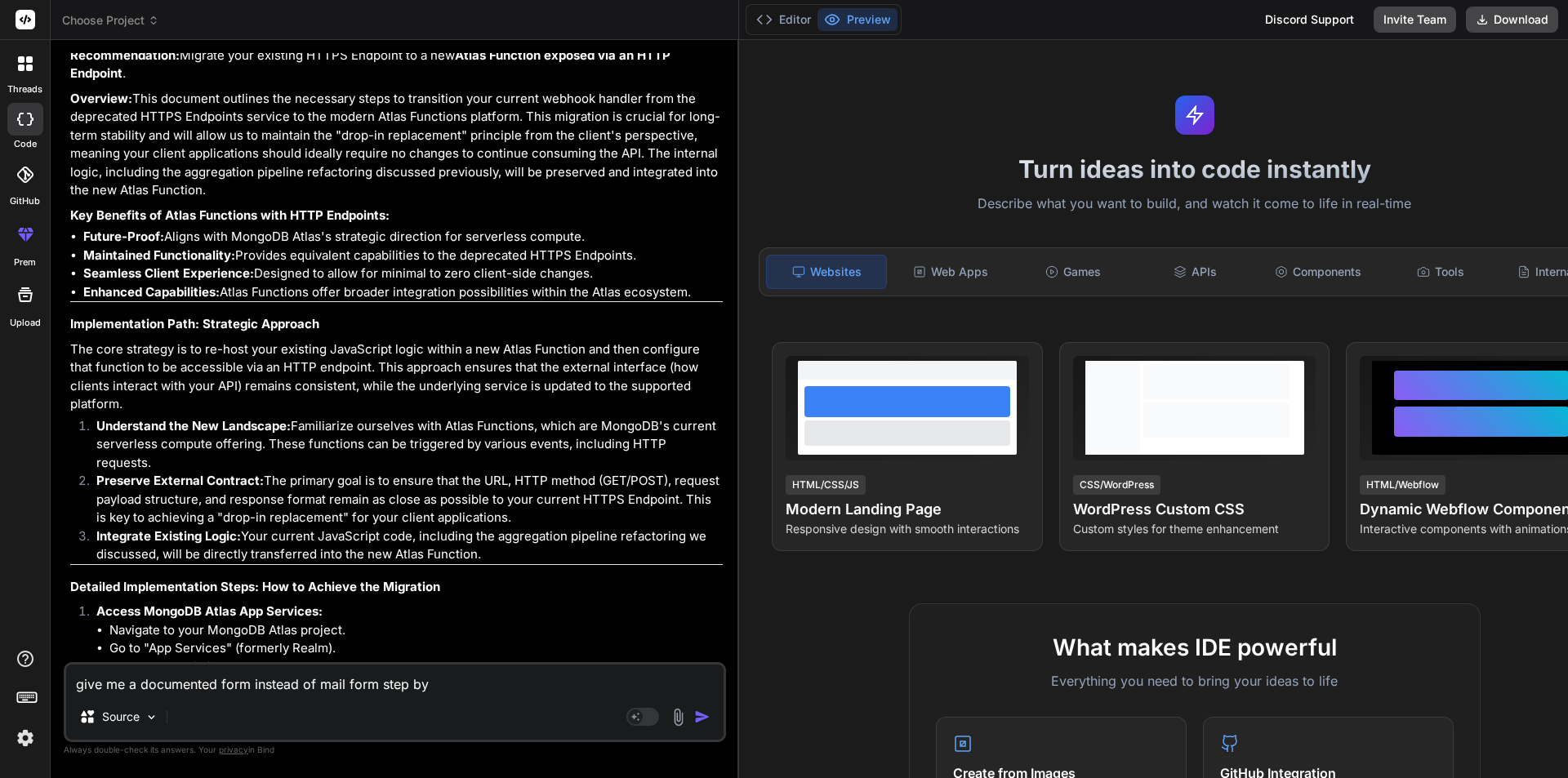
type textarea "give me a documented form instead of mail form step by s"
type textarea "x"
type textarea "give me a documented form instead of mail form step by st"
type textarea "x"
type textarea "give me a documented form instead of mail form step by ste"
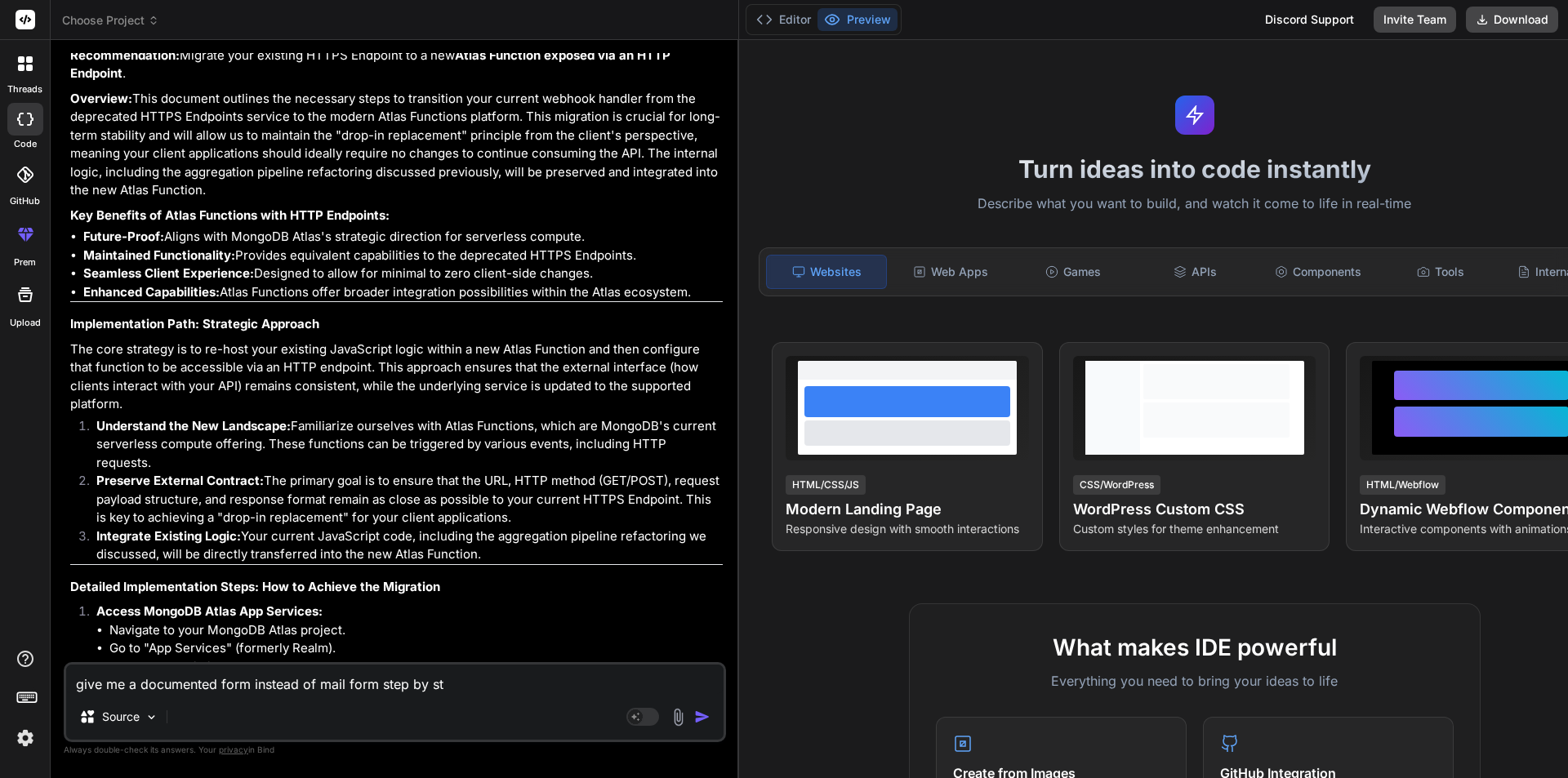
type textarea "x"
type textarea "give me a documented form instead of mail form step by step"
type textarea "x"
type textarea "give me a documented form instead of mail form step by step"
type textarea "x"
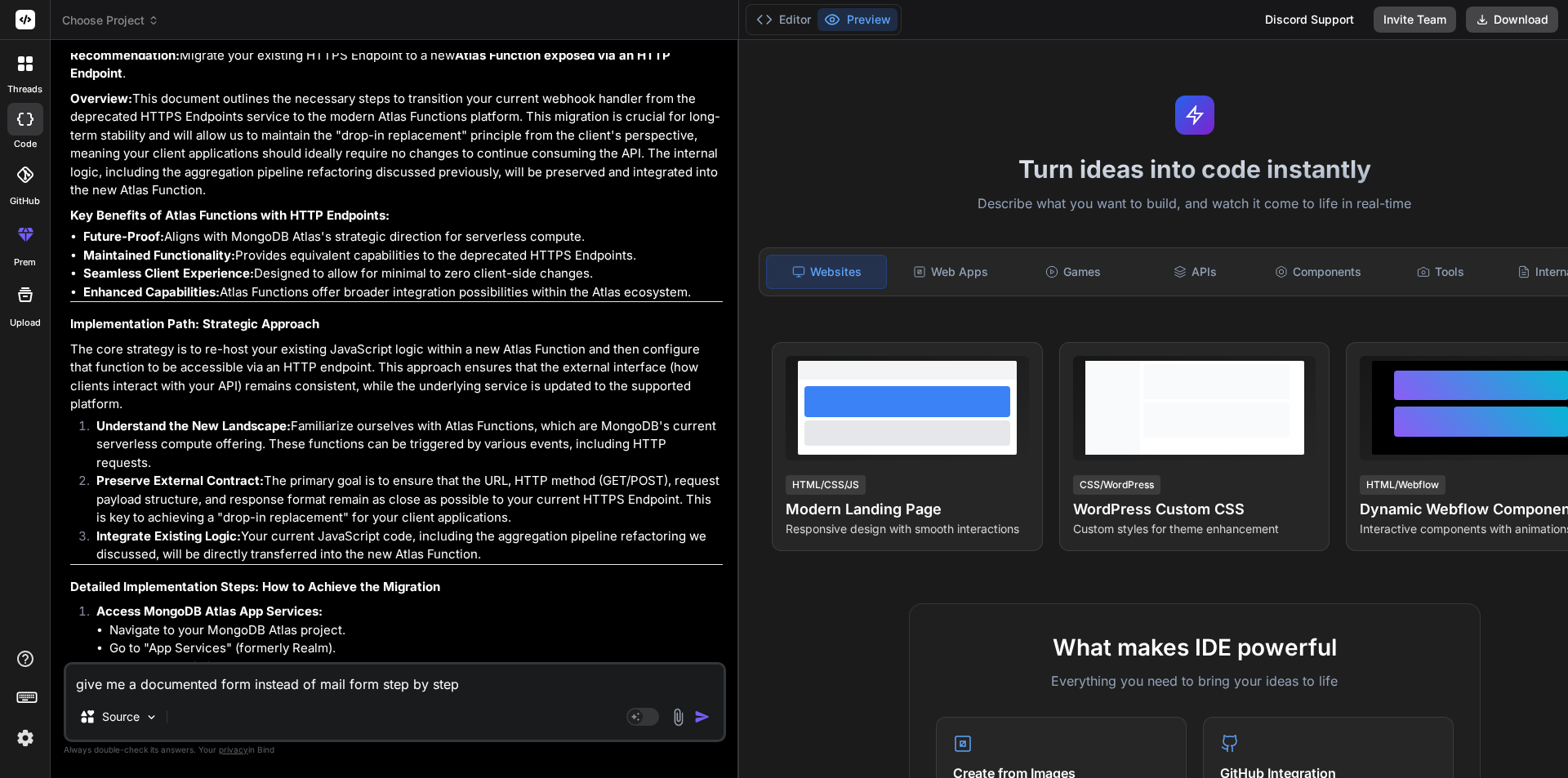
type textarea "give me a documented form instead of mail form step by step l"
type textarea "x"
type textarea "give me a documented form instead of mail form step by step li"
type textarea "x"
type textarea "give me a documented form instead of mail form step by step lik"
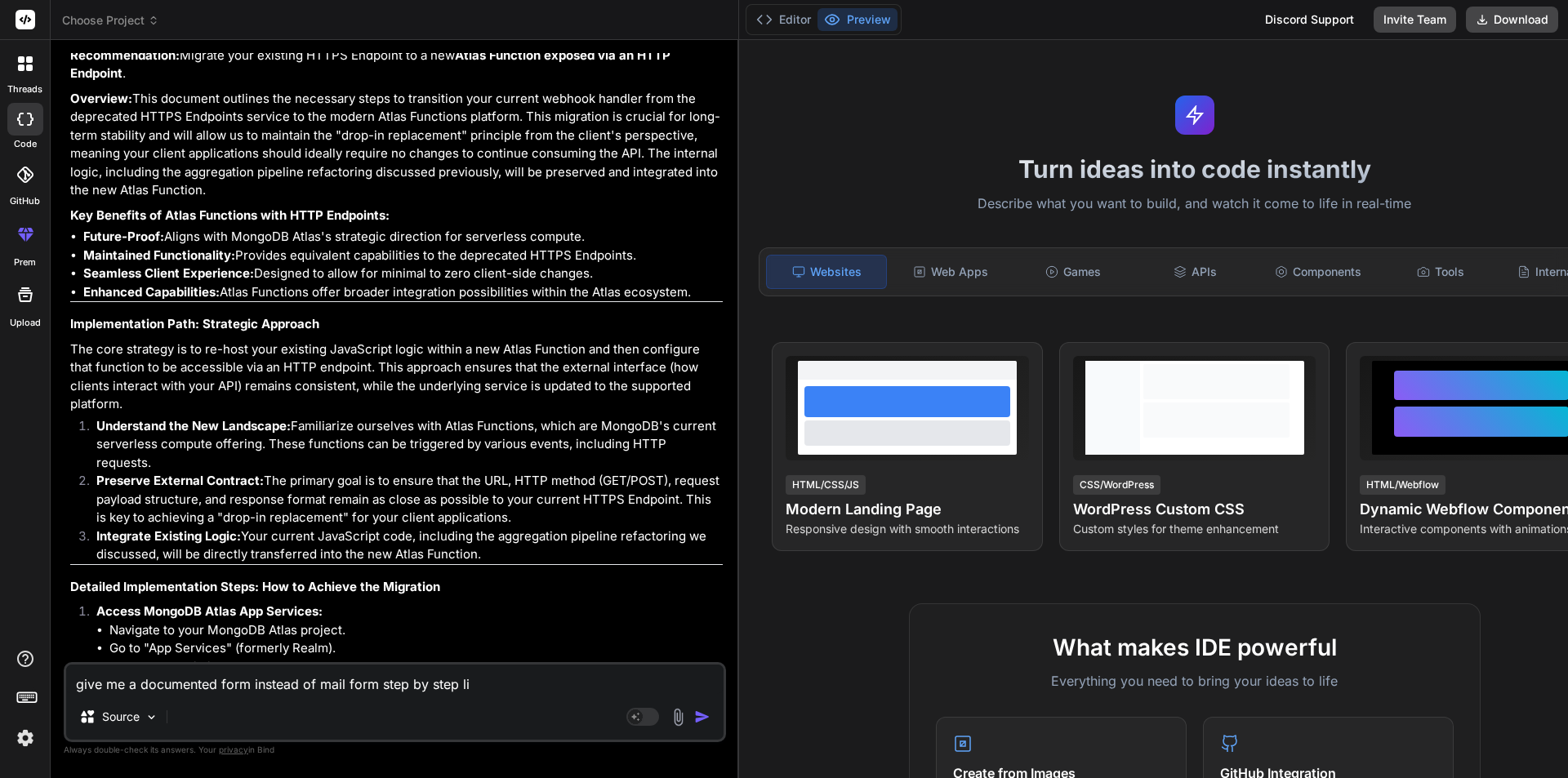
type textarea "x"
type textarea "give me a documented form instead of mail form step by step like"
type textarea "x"
type textarea "give me a documented form instead of mail form step by step like"
type textarea "x"
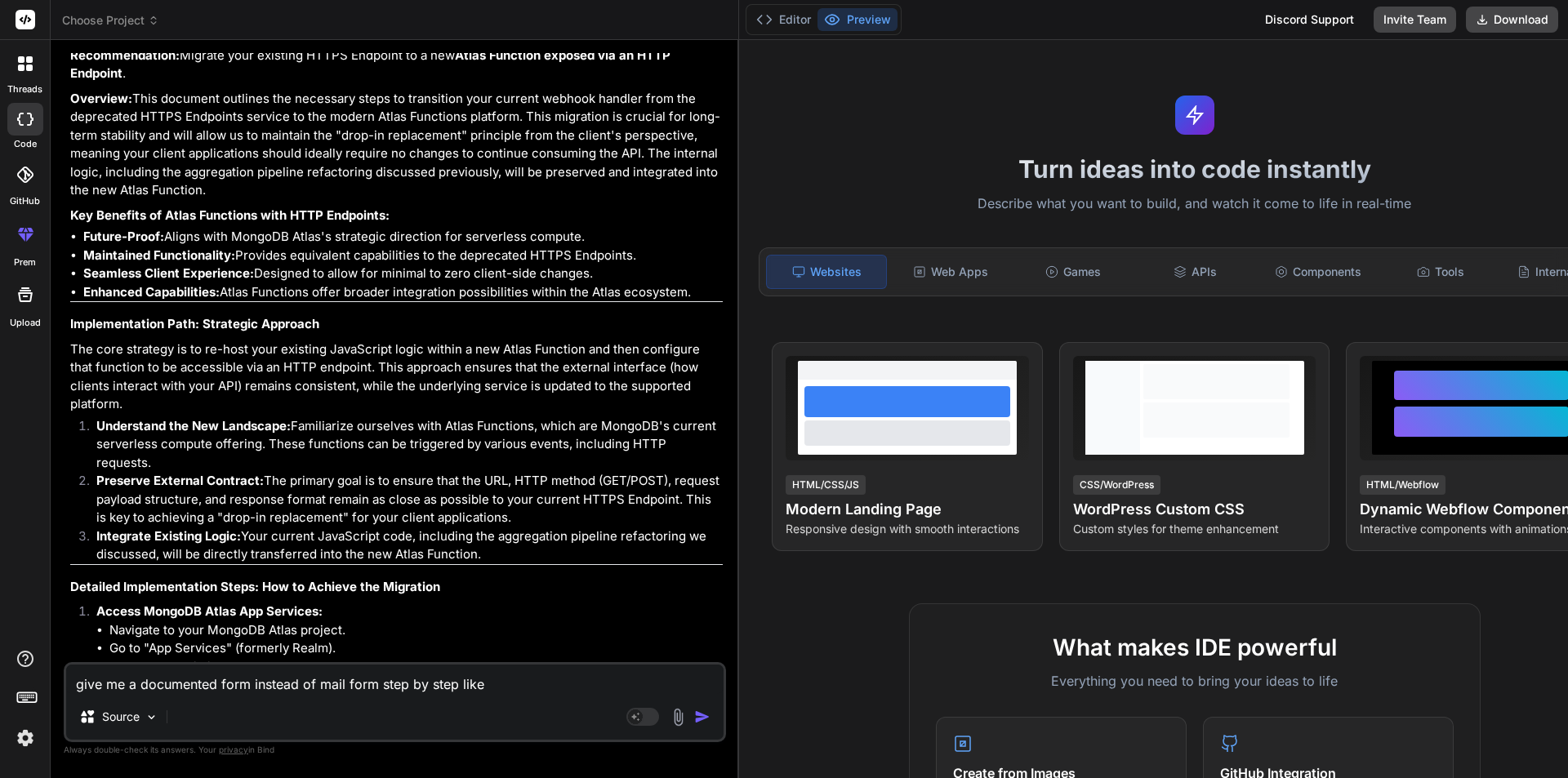
type textarea "give me a documented form instead of mail form step by step like h"
type textarea "x"
type textarea "give me a documented form instead of mail form step by step like"
type textarea "x"
type textarea "give me a documented form instead of mail form step by step like g"
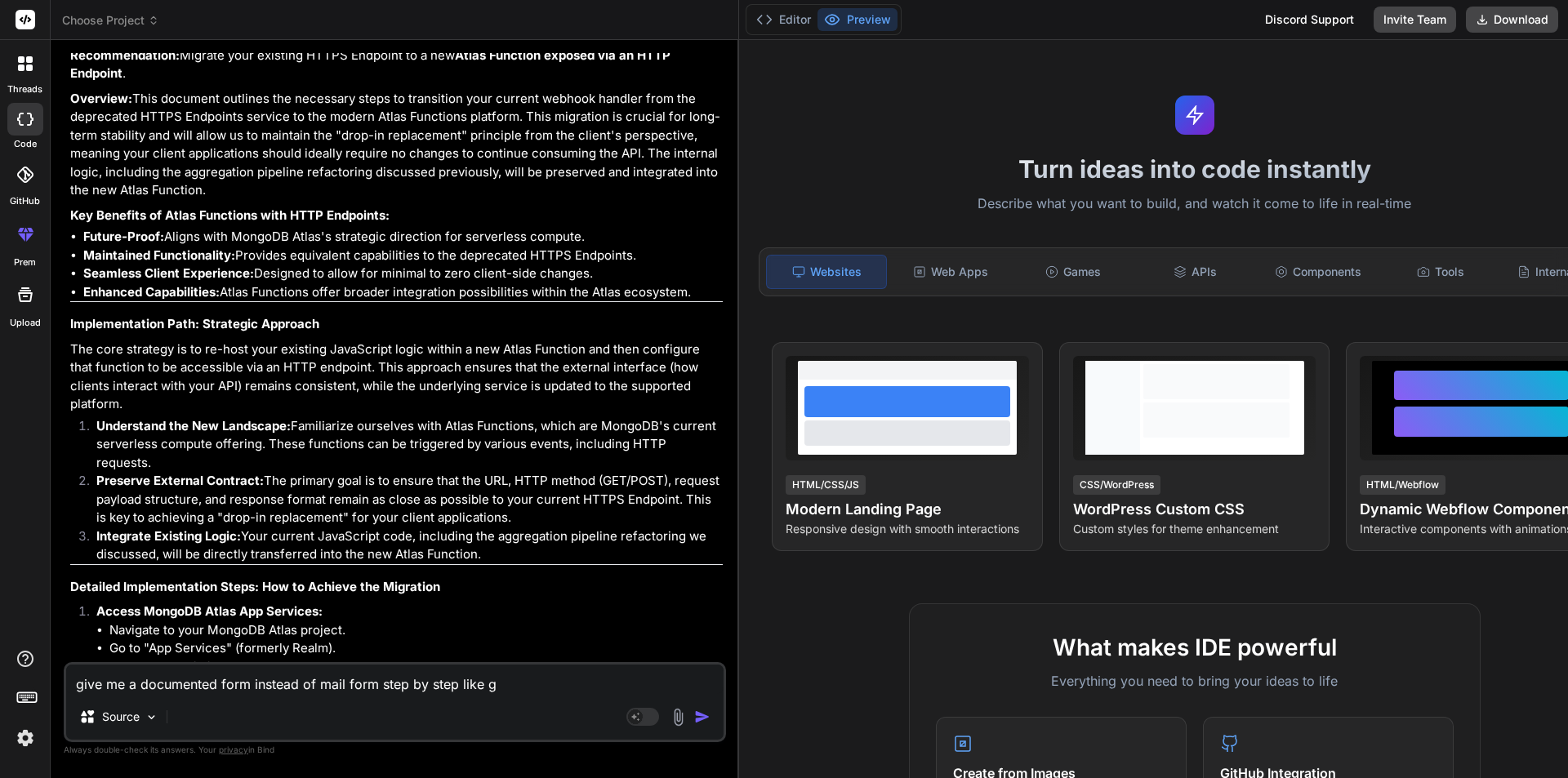
type textarea "x"
type textarea "give me a documented form instead of mail form step by step like go"
type textarea "x"
type textarea "give me a documented form instead of mail form step by step like g"
type textarea "x"
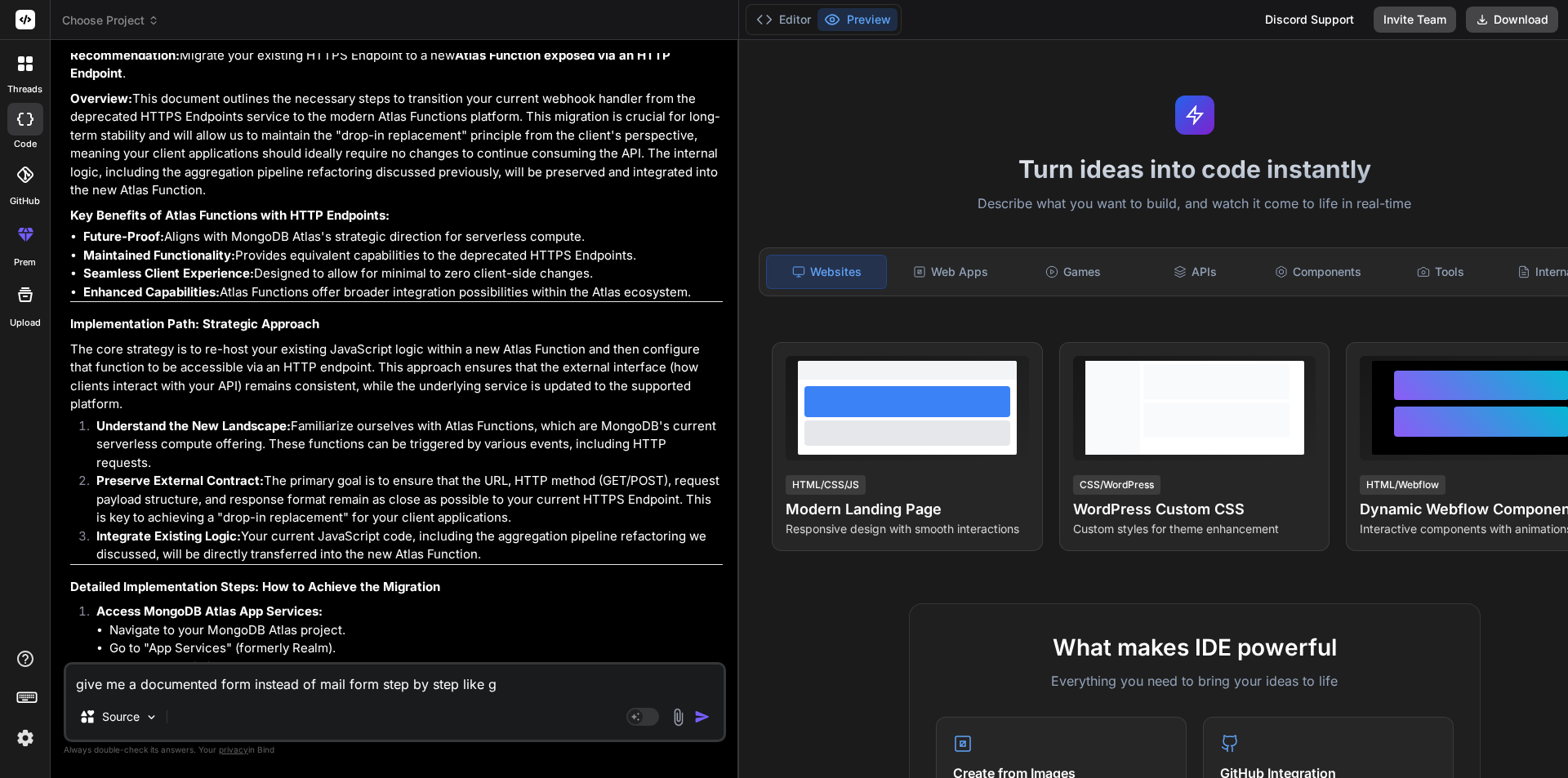
type textarea "give me a documented form instead of mail form step by step like"
type textarea "x"
type textarea "give me a documented form instead of mail form step by step like"
type textarea "x"
type textarea "give me a documented form instead of mail form step by step lik"
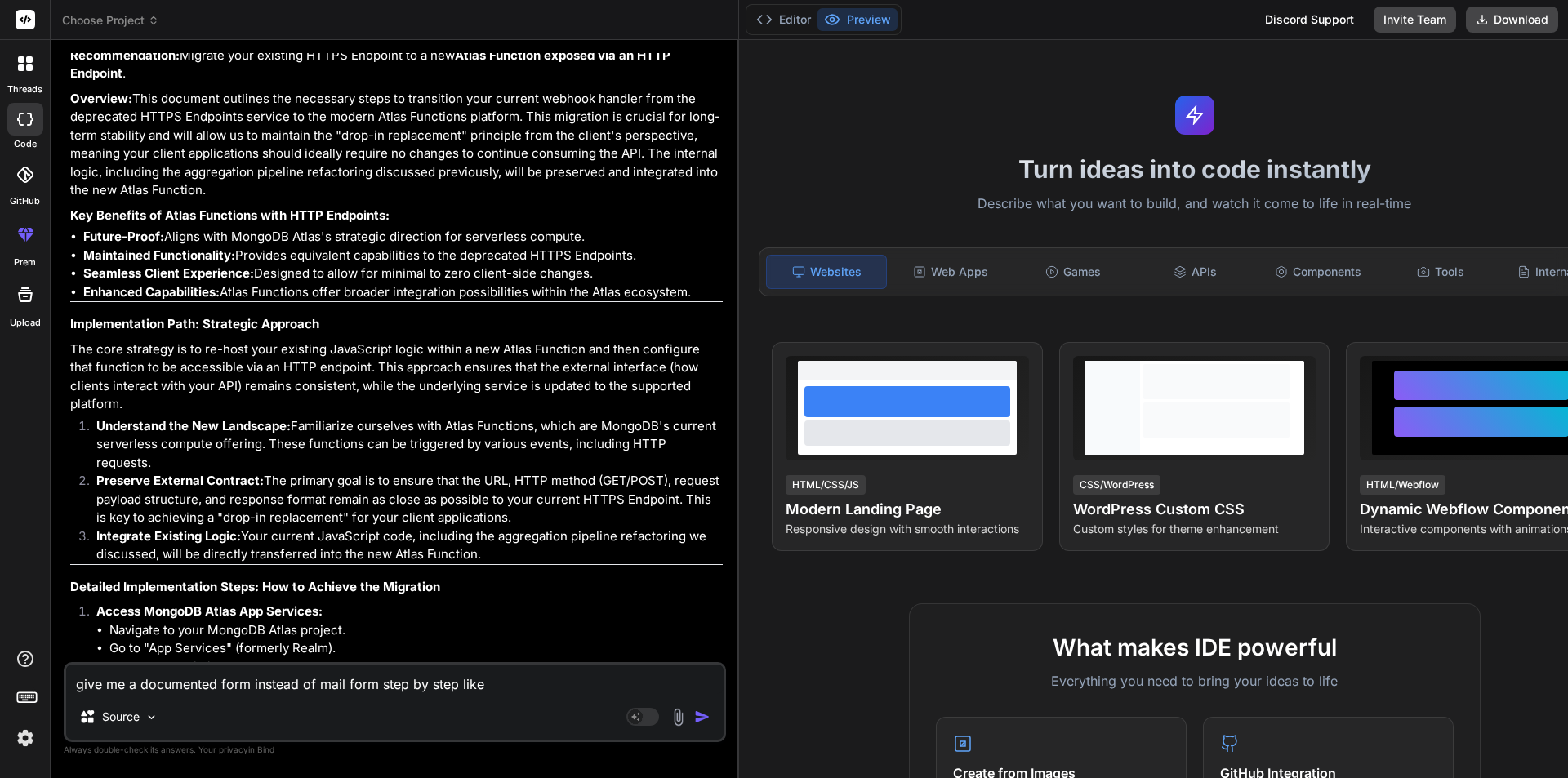
type textarea "x"
type textarea "give me a documented form instead of mail form step by step li"
type textarea "x"
type textarea "give me a documented form instead of mail form step by step l"
type textarea "x"
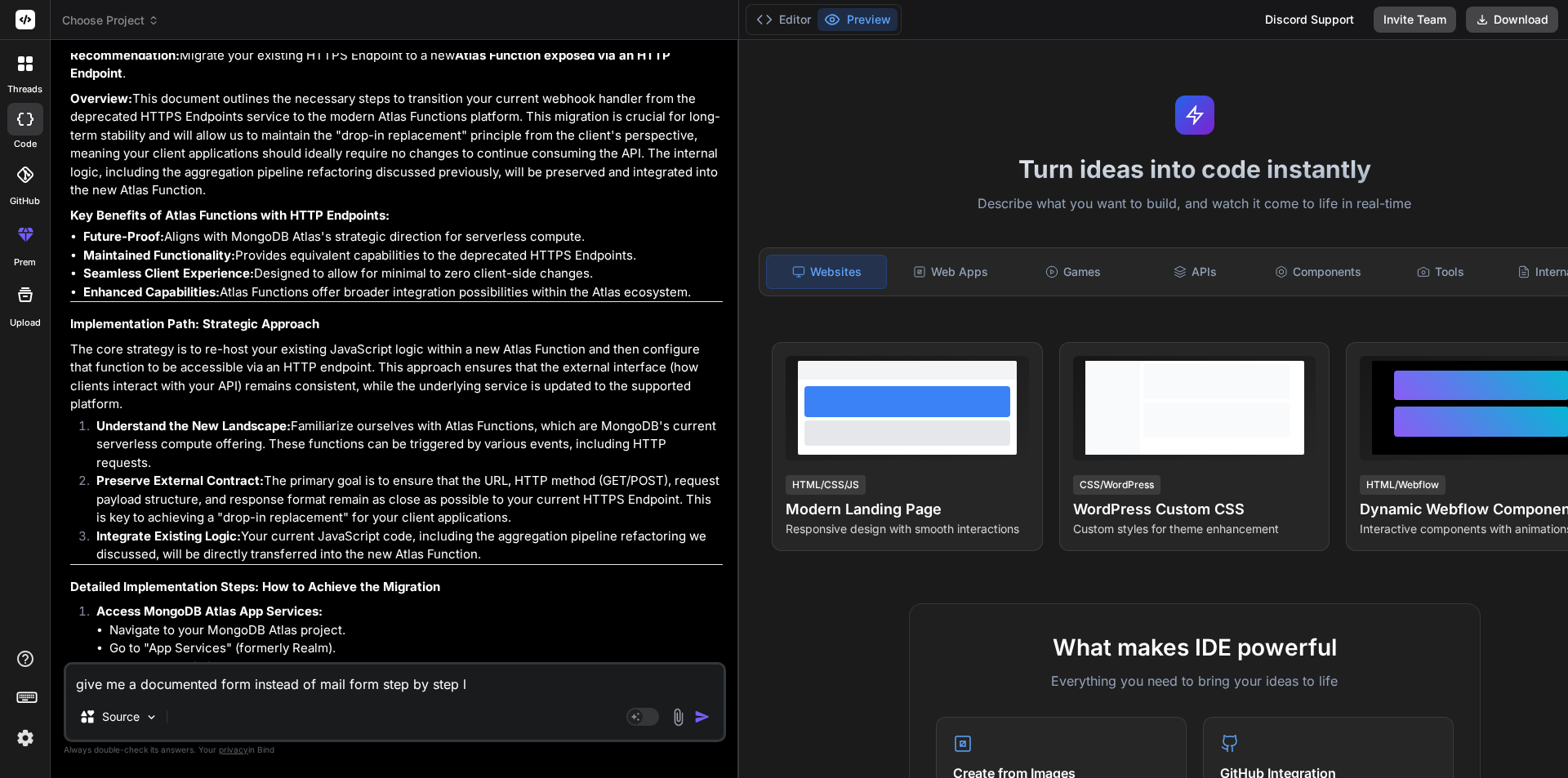
type textarea "give me a documented form instead of mail form step by step"
type textarea "x"
type textarea "give me a documented form instead of mail form step by step"
type textarea "x"
type textarea "give me a documented form instead of mail form step by ste"
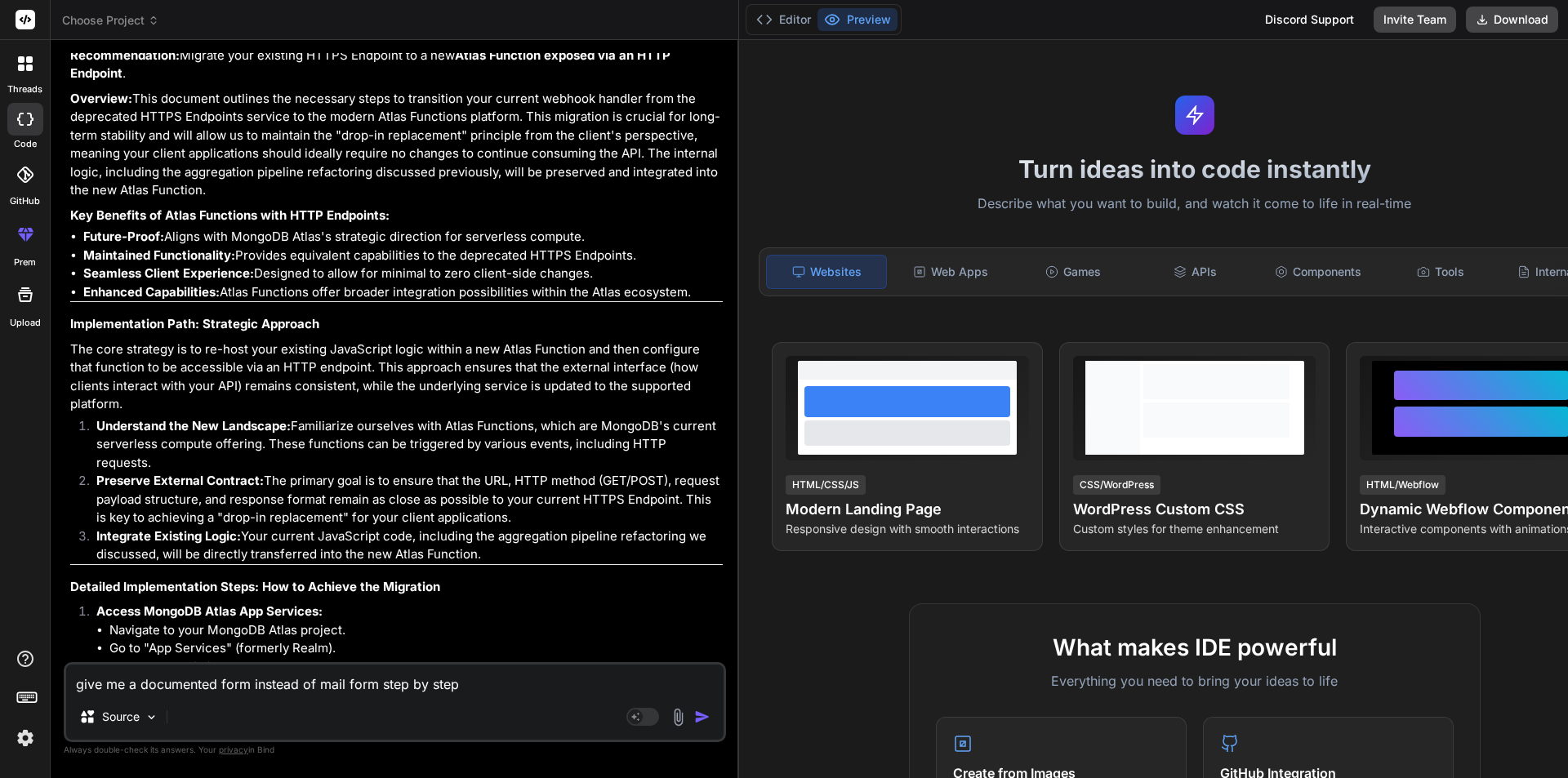
type textarea "x"
type textarea "give me a documented form instead of mail form step by st"
type textarea "x"
type textarea "give me a documented form instead of mail form step by s"
type textarea "x"
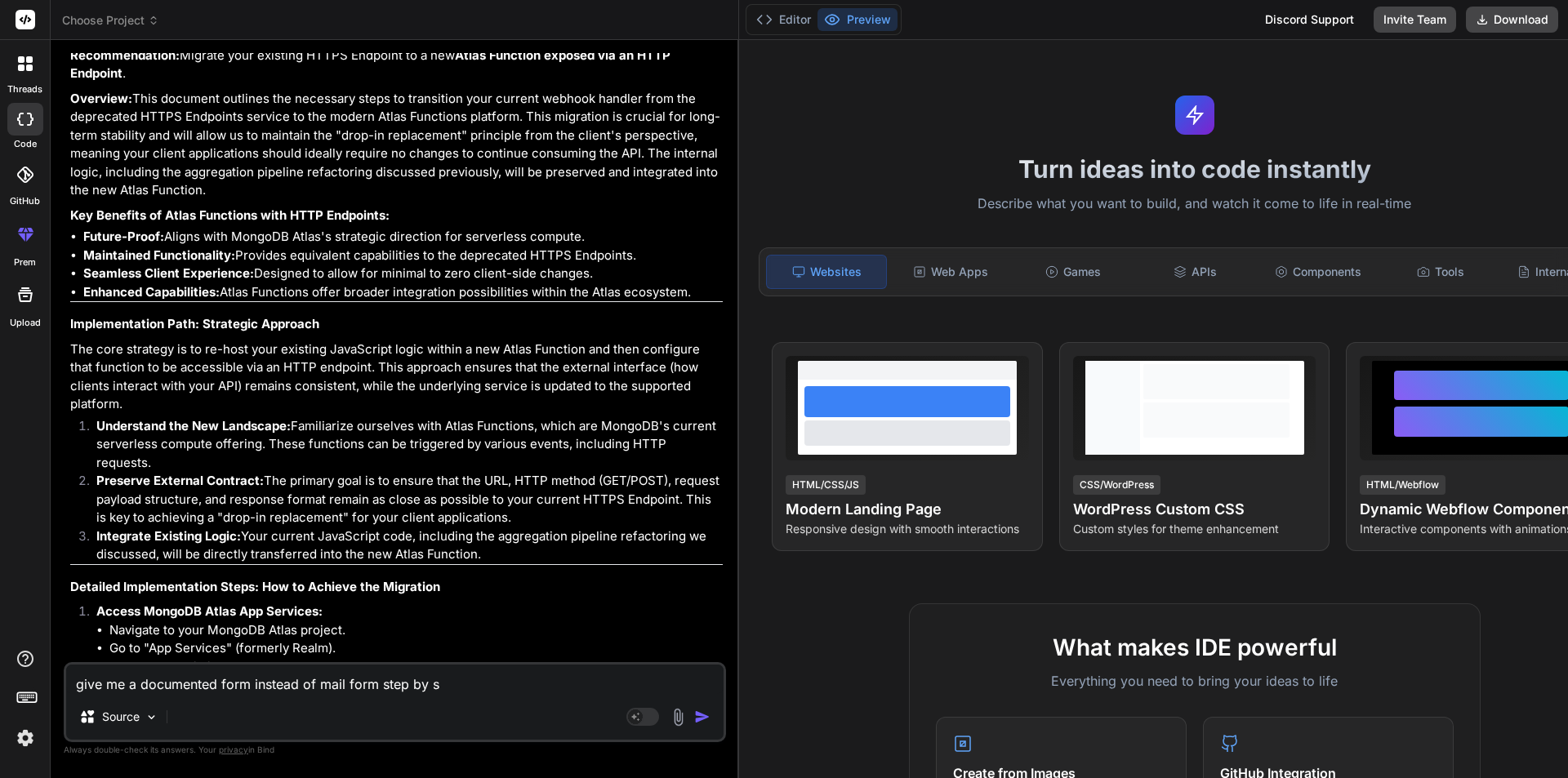
type textarea "give me a documented form instead of mail form step by"
type textarea "x"
type textarea "give me a documented form instead of mail form step by"
type textarea "x"
type textarea "give me a documented form instead of mail form step b"
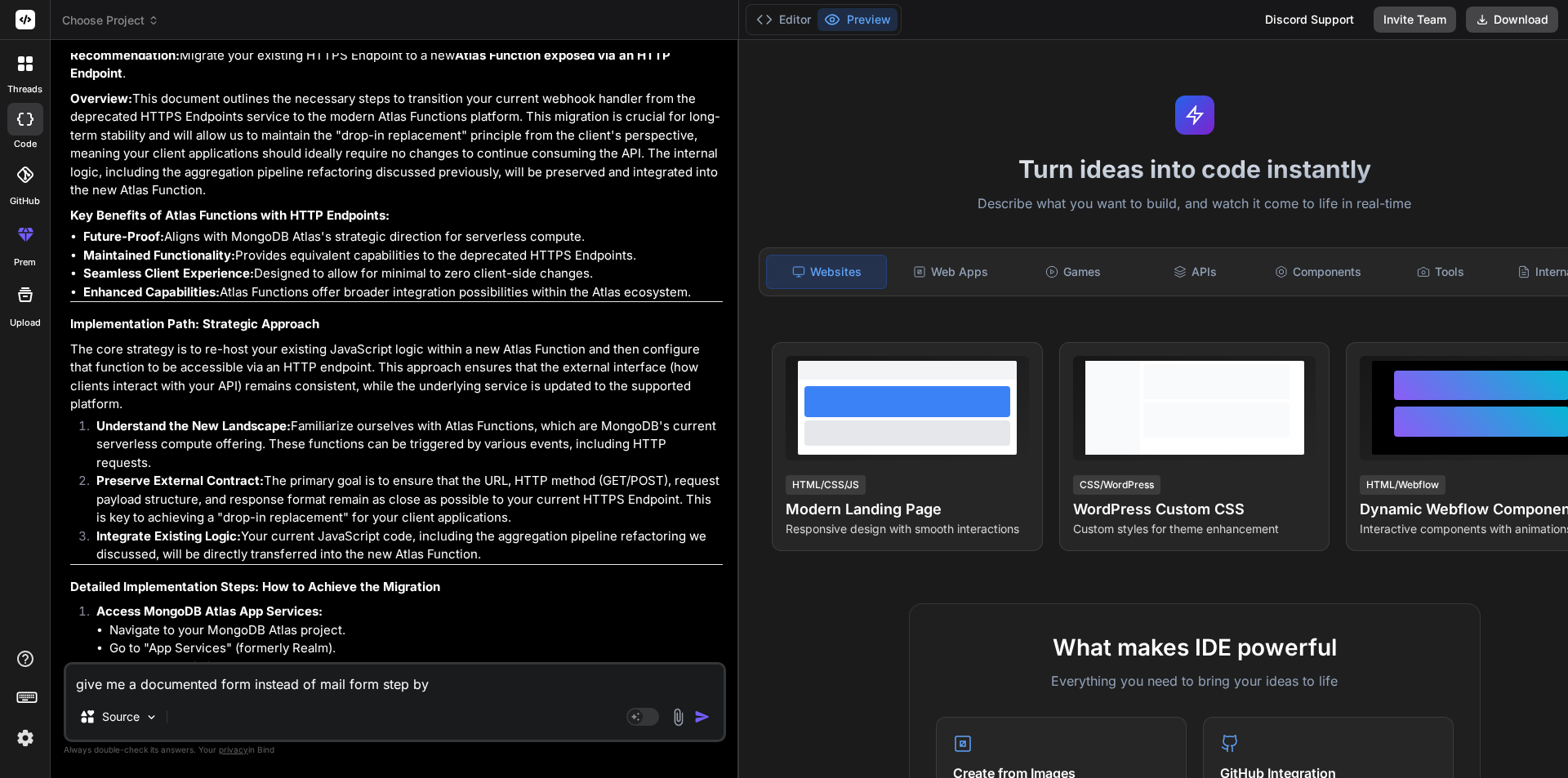
type textarea "x"
type textarea "give me a documented form instead of mail form step"
type textarea "x"
type textarea "give me a documented form instead of mail form step"
type textarea "x"
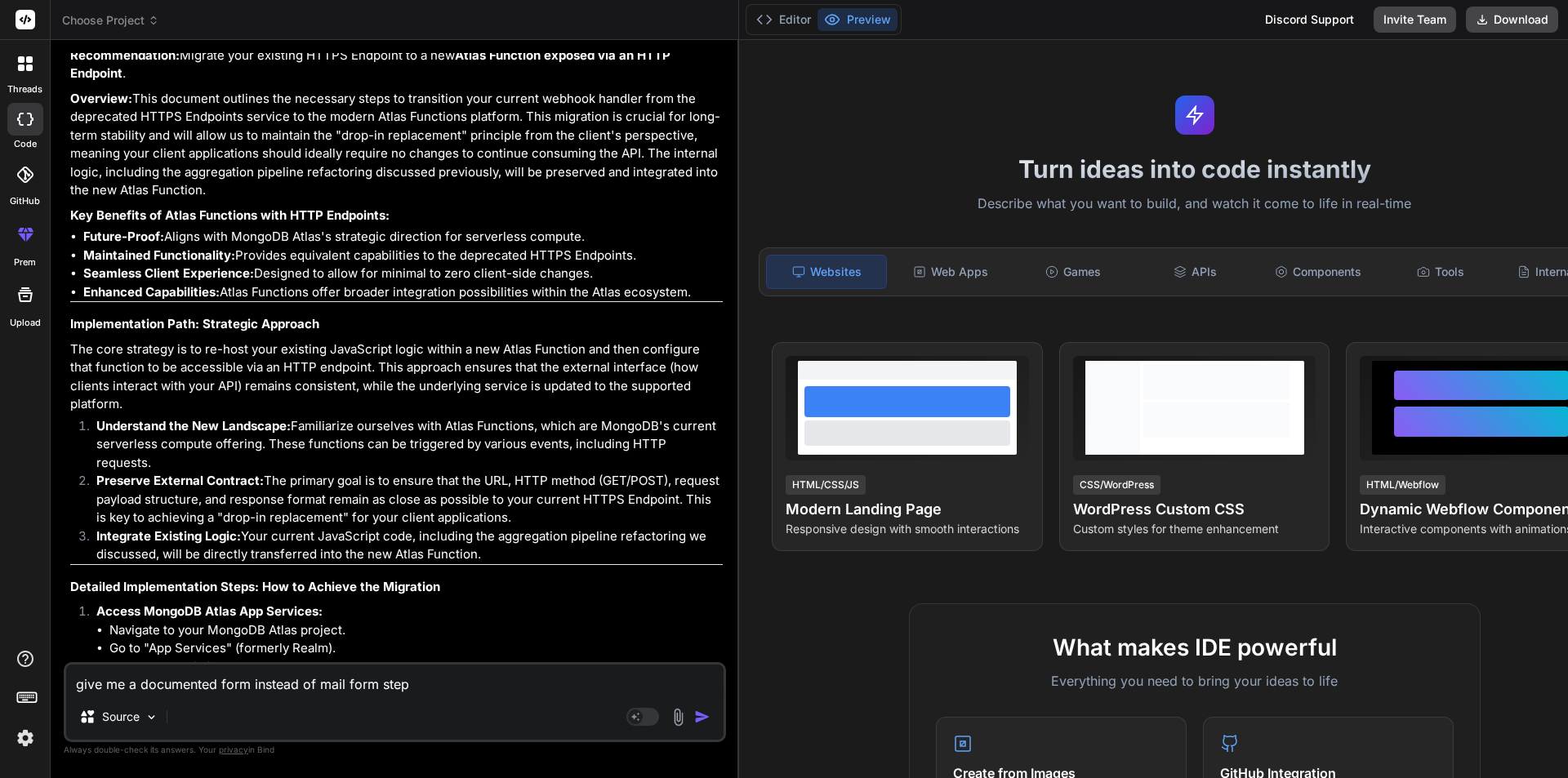
type textarea "give me a documented form instead of mail form ste"
type textarea "x"
type textarea "give me a documented form instead of mail form st"
type textarea "x"
type textarea "give me a documented form instead of mail form s"
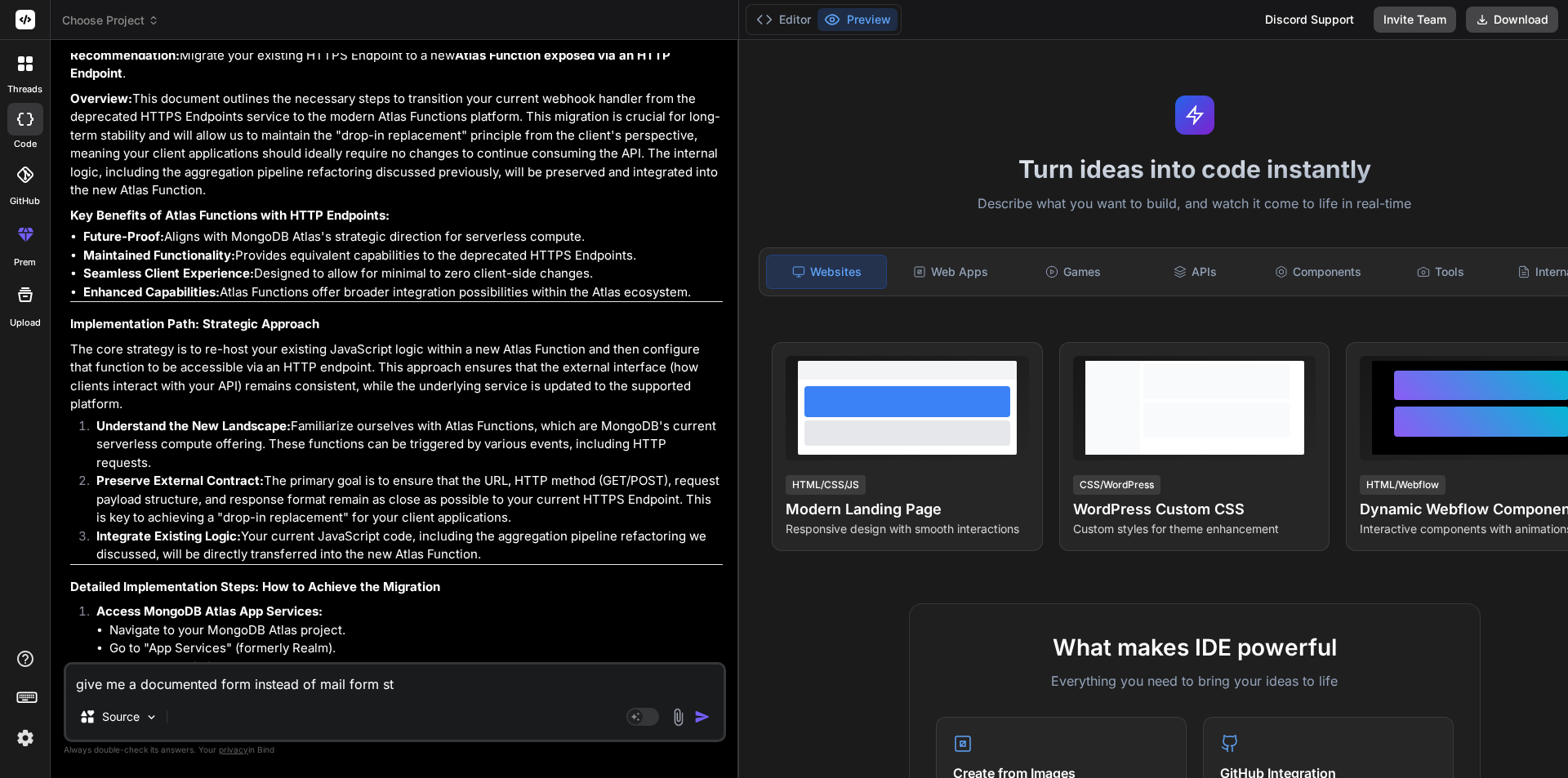
type textarea "x"
type textarea "give me a documented form instead of mail form"
type textarea "x"
type textarea "give me a documented form instead of mail form"
type textarea "x"
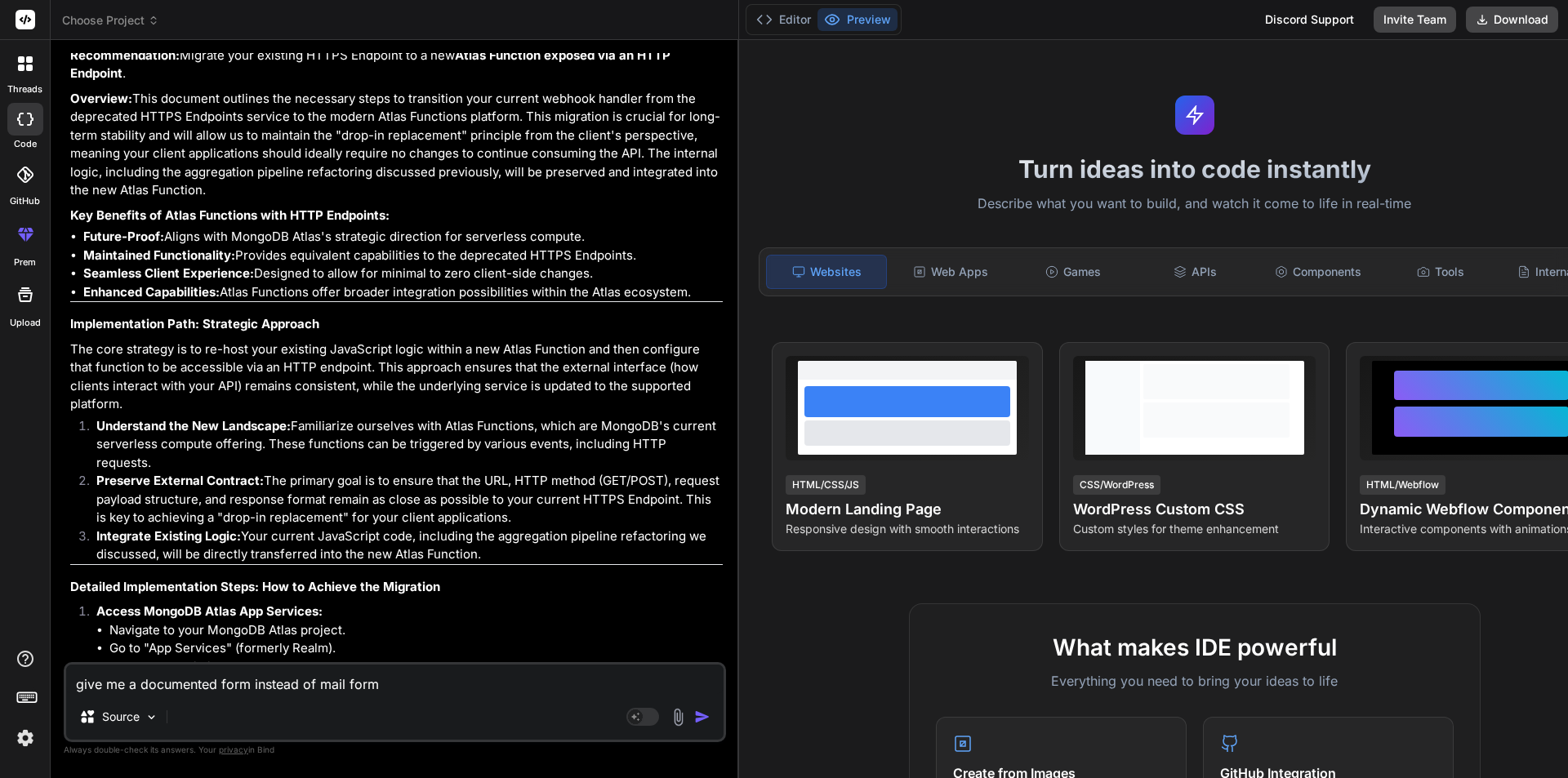
type textarea "give me a documented form instead of mail for"
type textarea "x"
type textarea "give me a documented form instead of mail fo"
type textarea "x"
type textarea "give me a documented form instead of mail f"
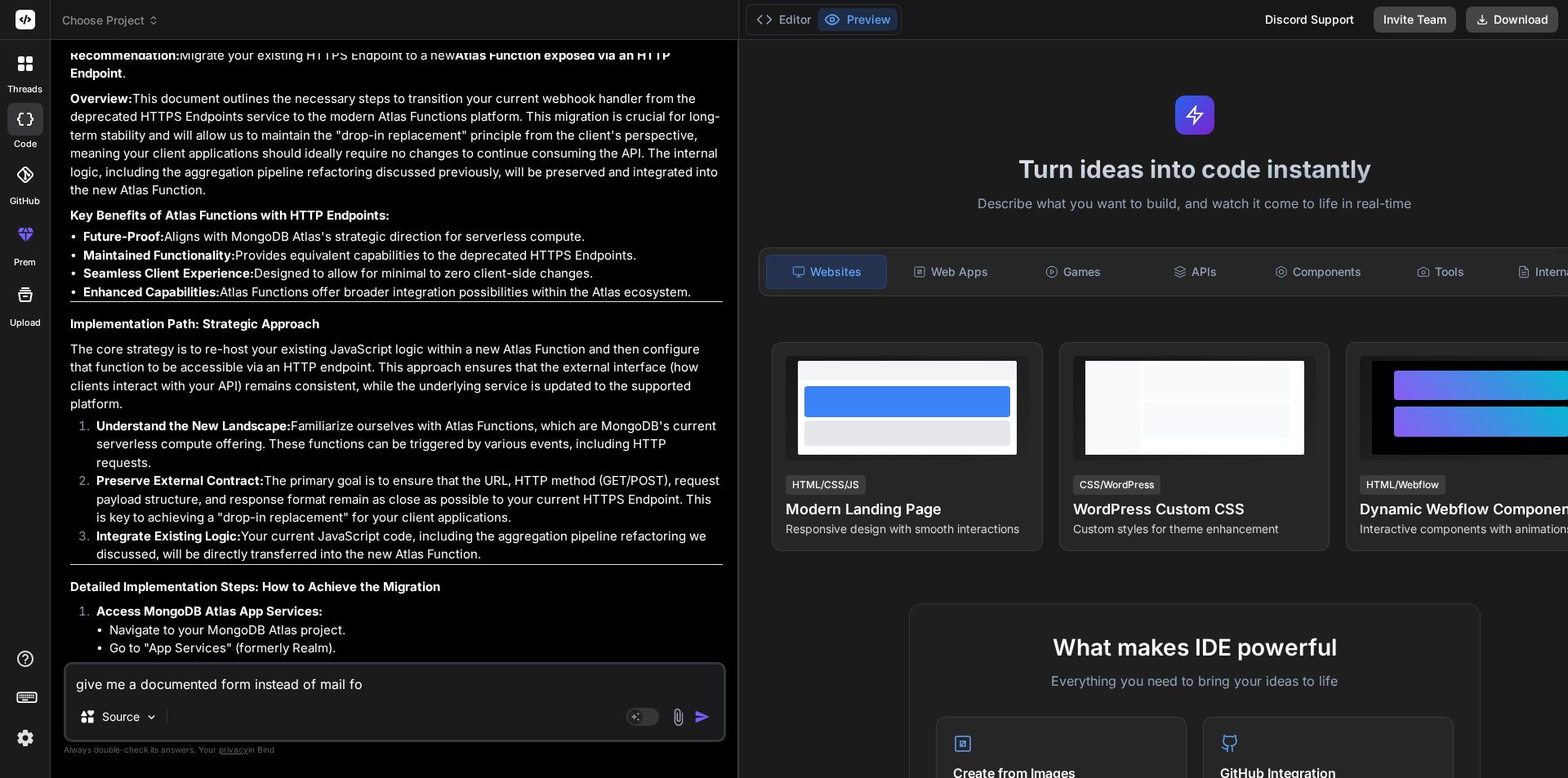
type textarea "x"
type textarea "give me a documented form instead of mail"
type textarea "x"
type textarea "give me a documented form instead of mail"
type textarea "x"
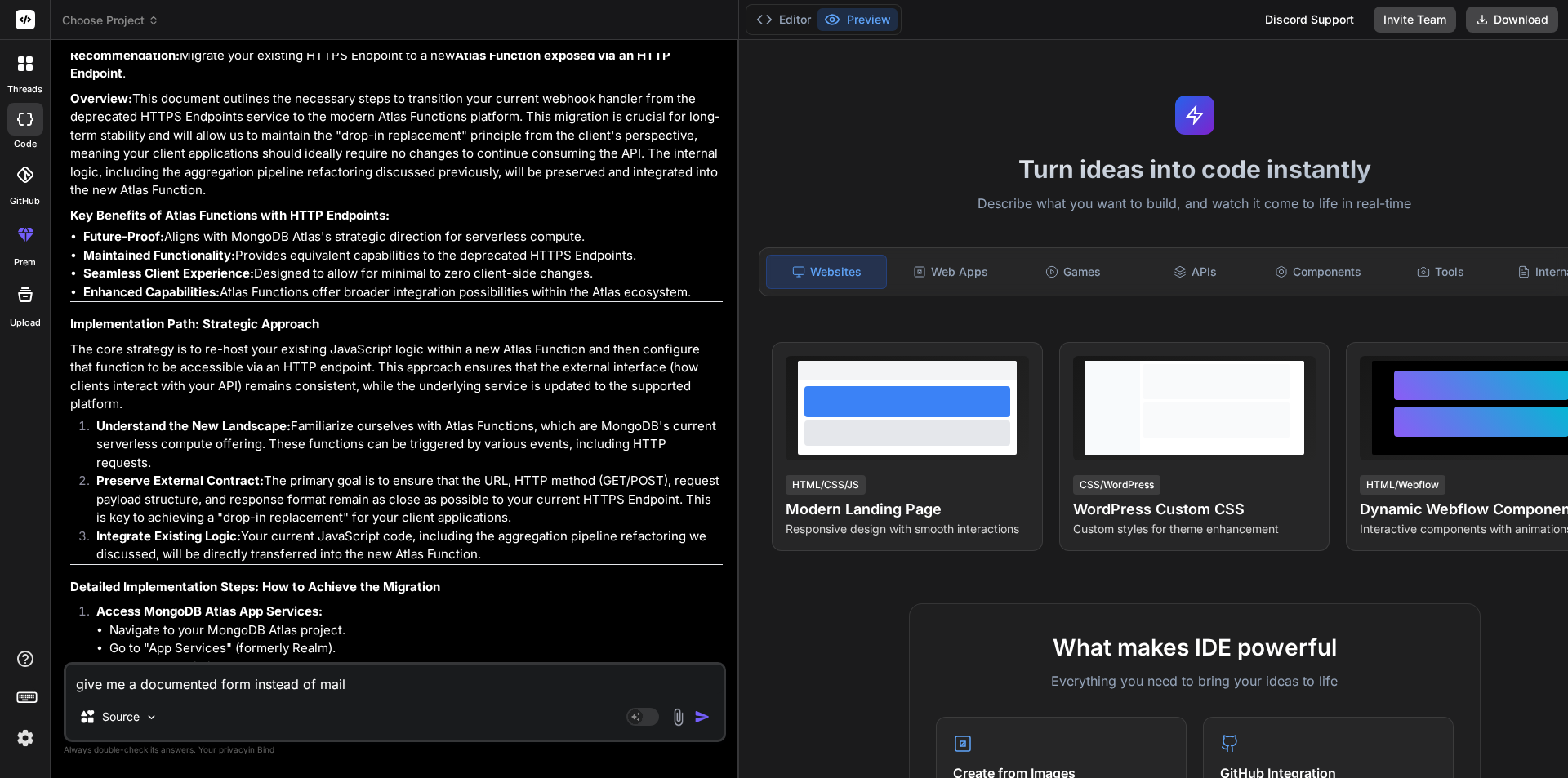
type textarea "give me a documented form instead of mai"
type textarea "x"
type textarea "give me a documented form instead of ma"
type textarea "x"
type textarea "give me a documented form instead of m"
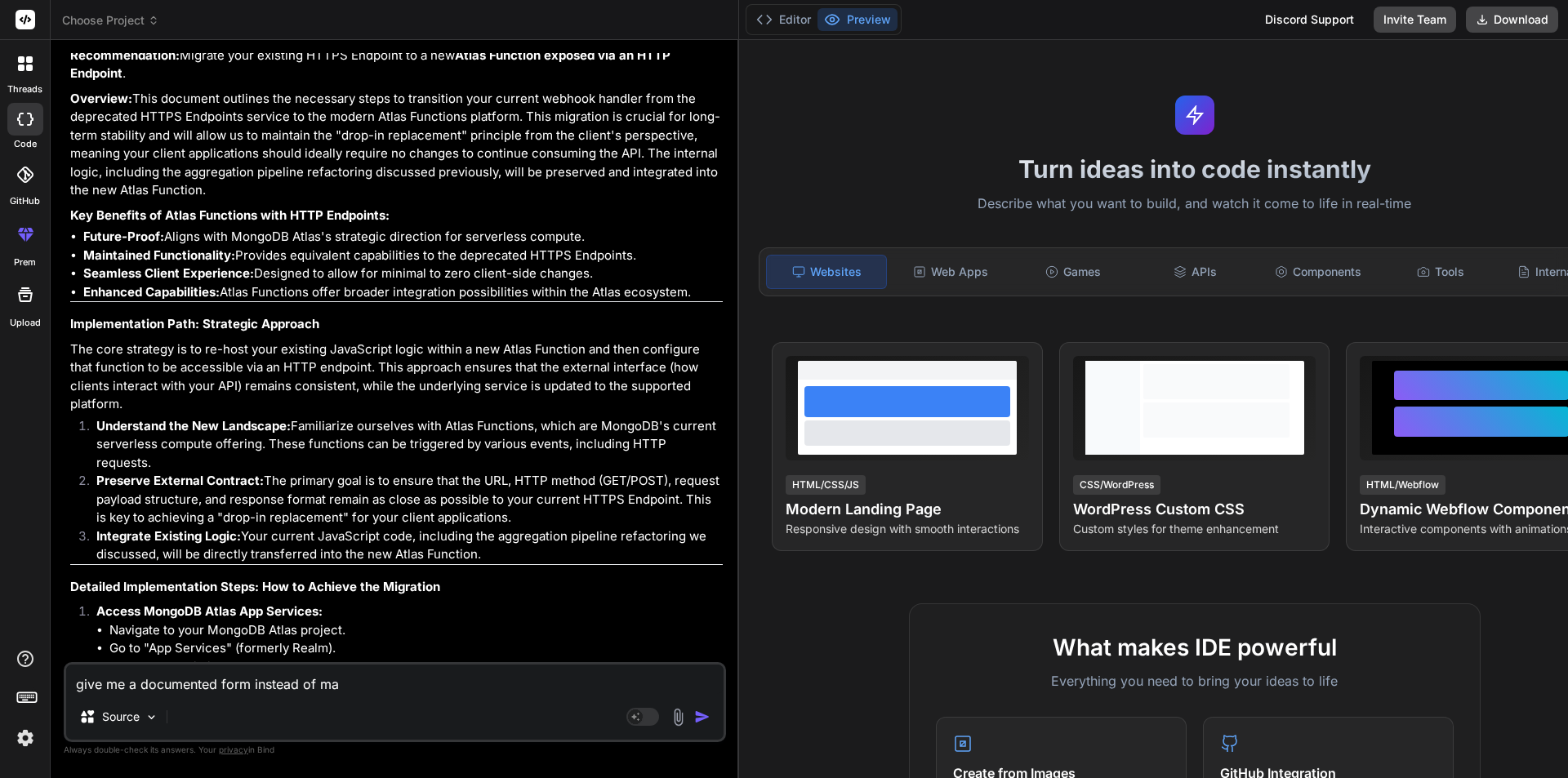
type textarea "x"
type textarea "give me a documented form instead of"
type textarea "x"
type textarea "give me a documented form instead of"
type textarea "x"
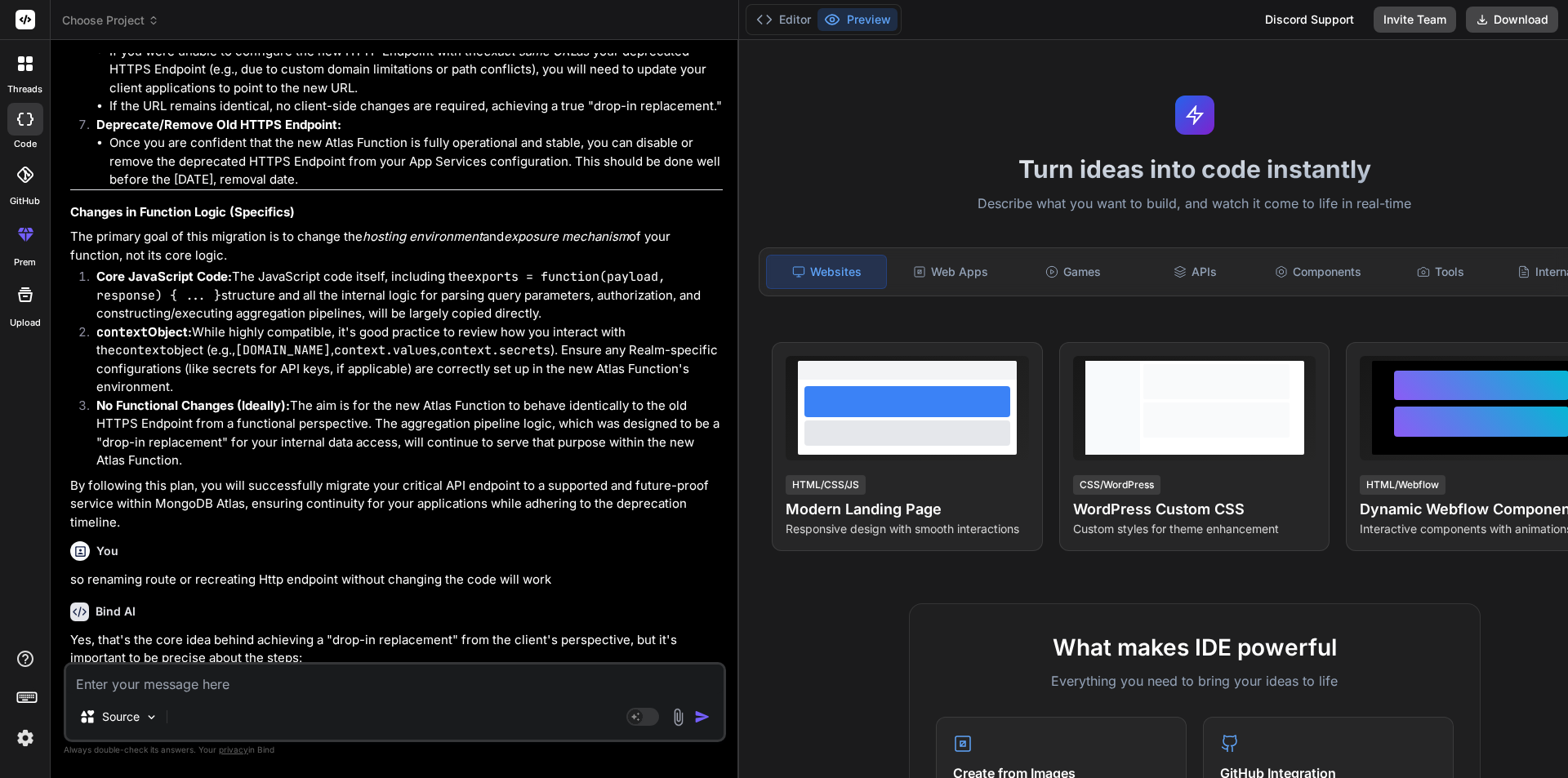
scroll to position [28692, 0]
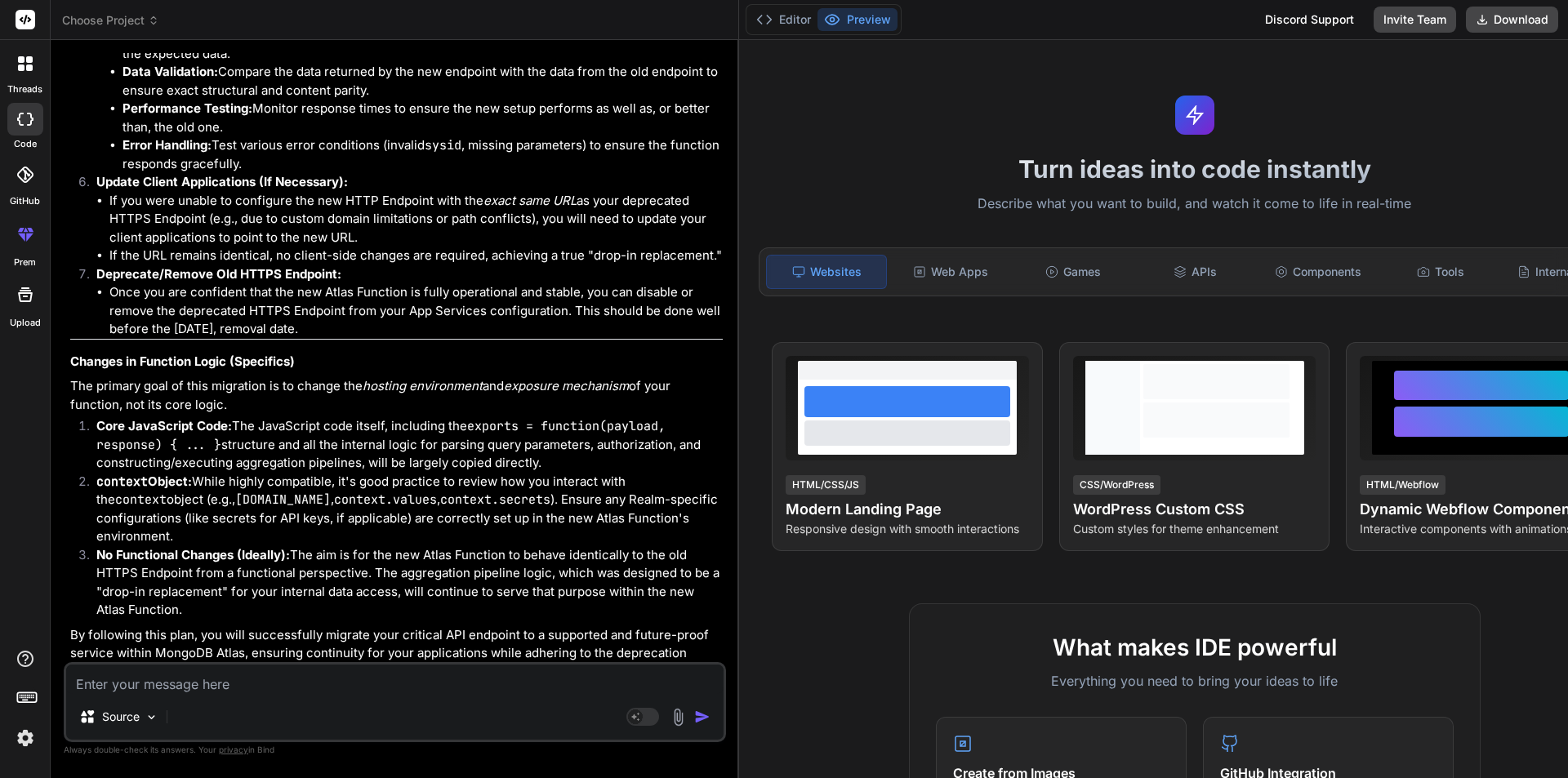
drag, startPoint x: 800, startPoint y: 655, endPoint x: 74, endPoint y: 128, distance: 897.1
copy div "Comprehensive Migration Plan: Deprecated HTTPS Endpoint to Atlas Function Docum…"
click at [161, 680] on textarea at bounding box center [394, 679] width 657 height 30
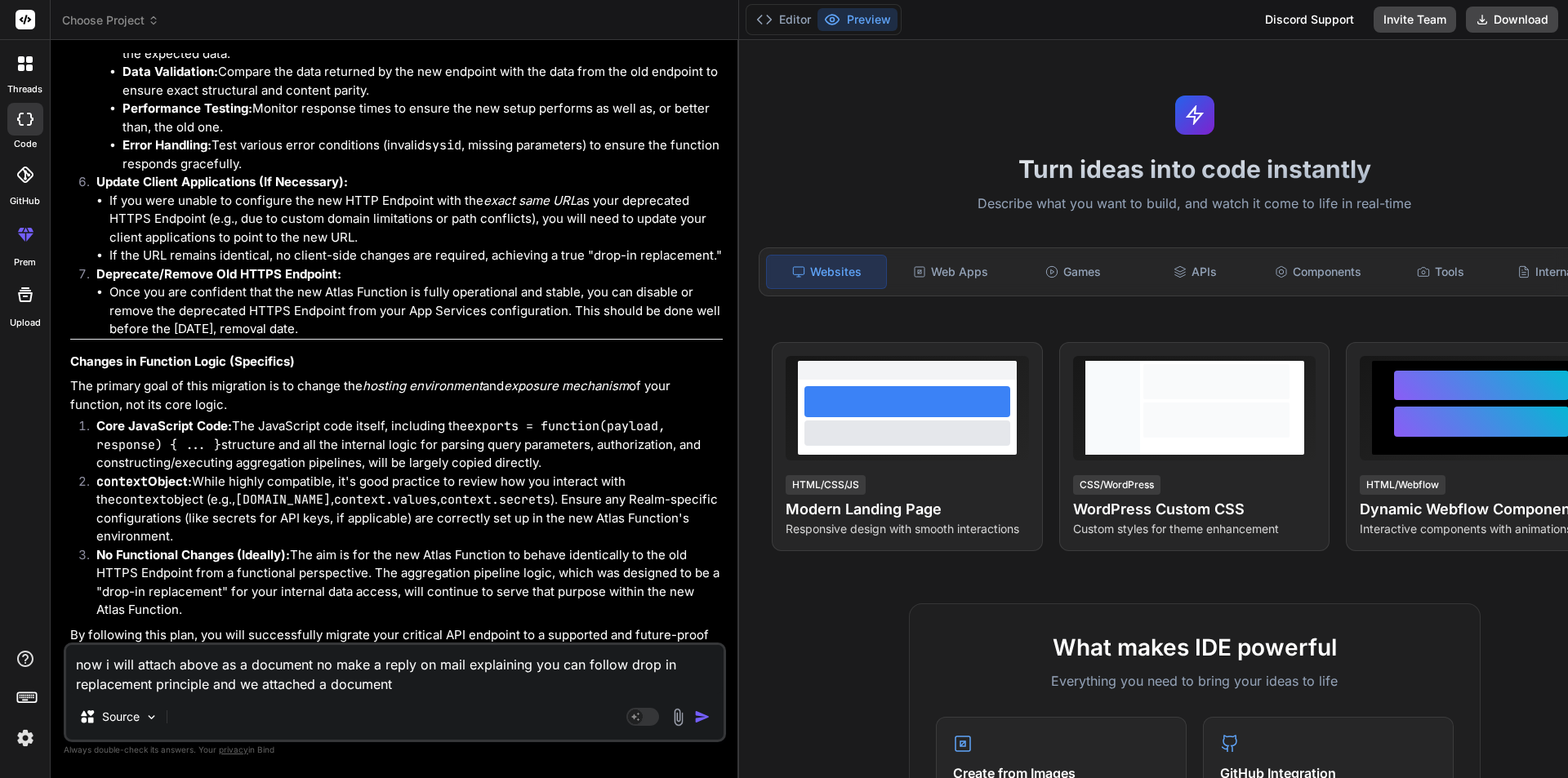
click at [460, 664] on textarea "now i will attach above as a document no make a reply on mail explaining you ca…" at bounding box center [394, 670] width 657 height 49
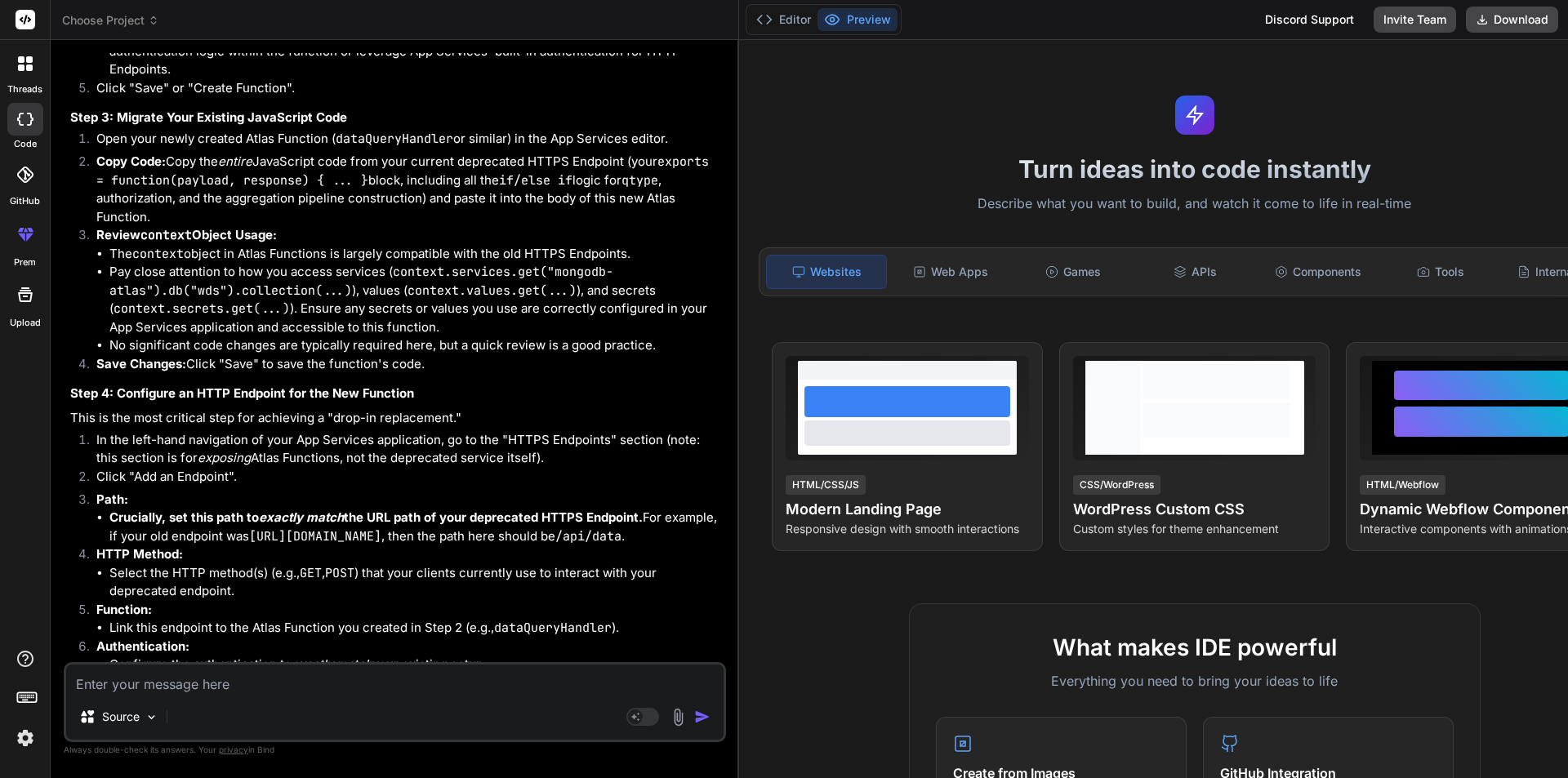
scroll to position [31321, 0]
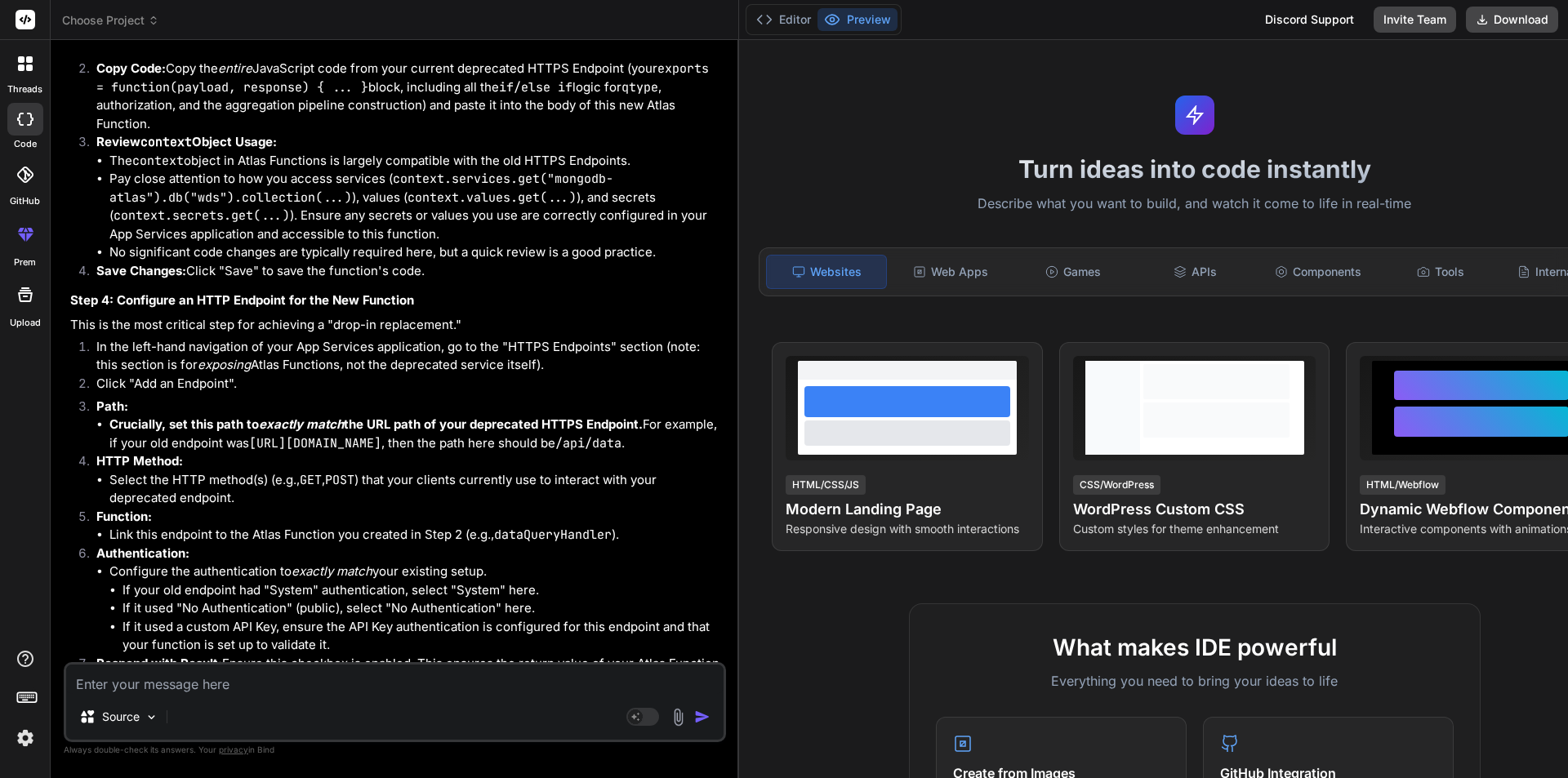
drag, startPoint x: 505, startPoint y: 603, endPoint x: 71, endPoint y: 443, distance: 462.6
copy div "Thank you for providing the detailed context regarding your MongoDB Realm HTTPS…"
click at [162, 682] on textarea at bounding box center [394, 679] width 657 height 30
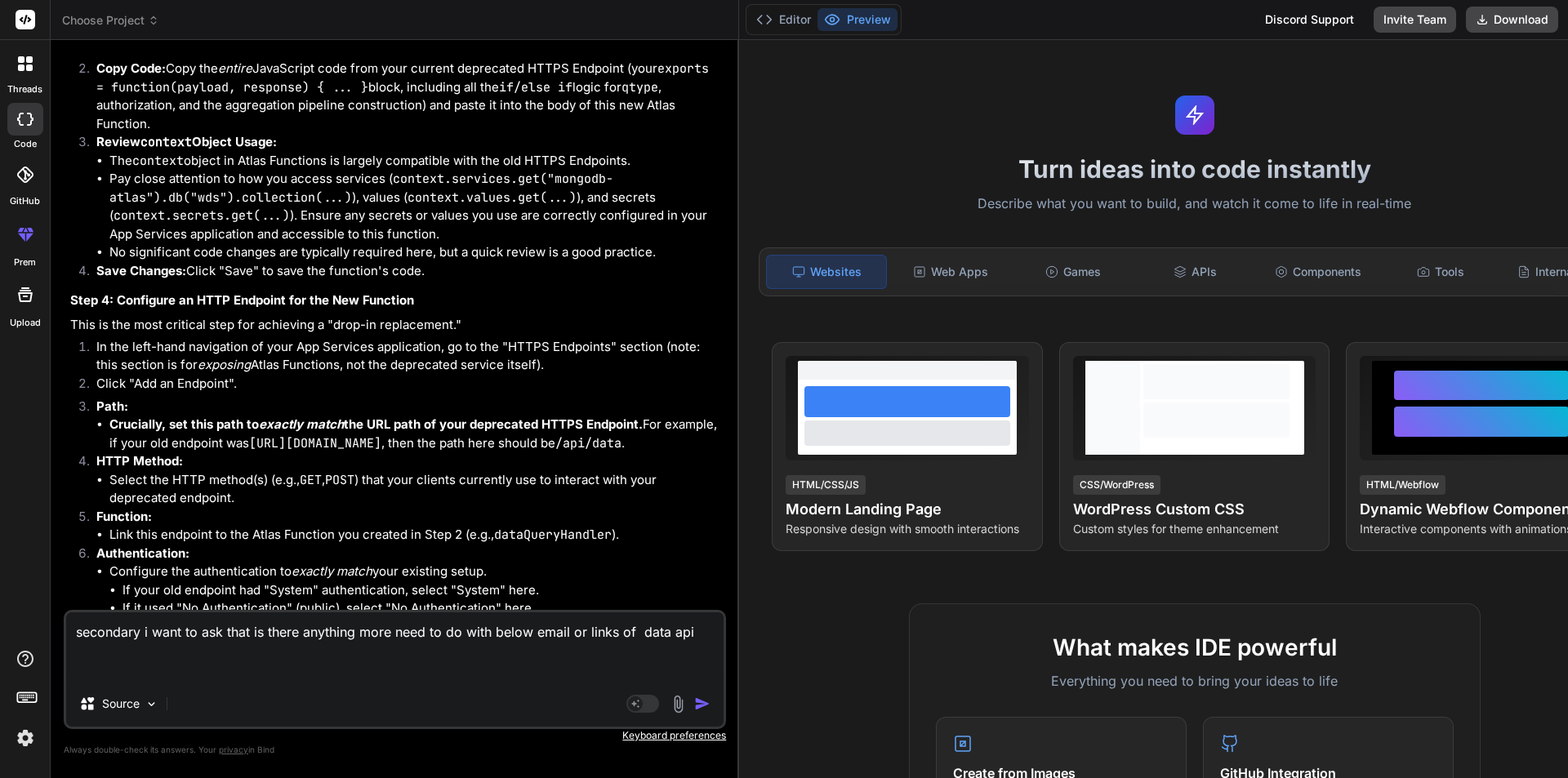
paste textarea "Hi All, We're sparsely using MongoDB Atlas Data API/Custom HTTPS Endpoints, whi…"
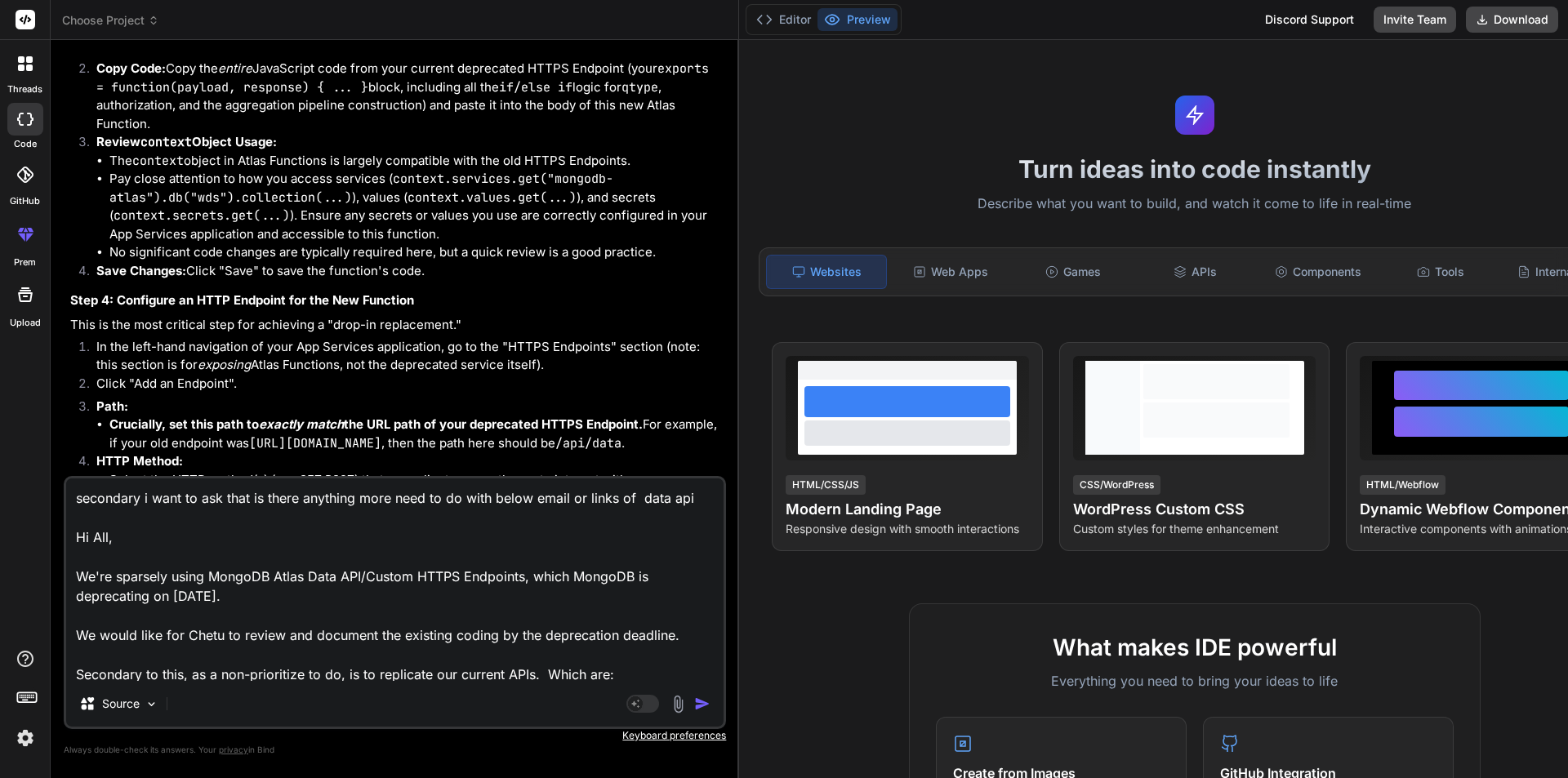
scroll to position [256, 0]
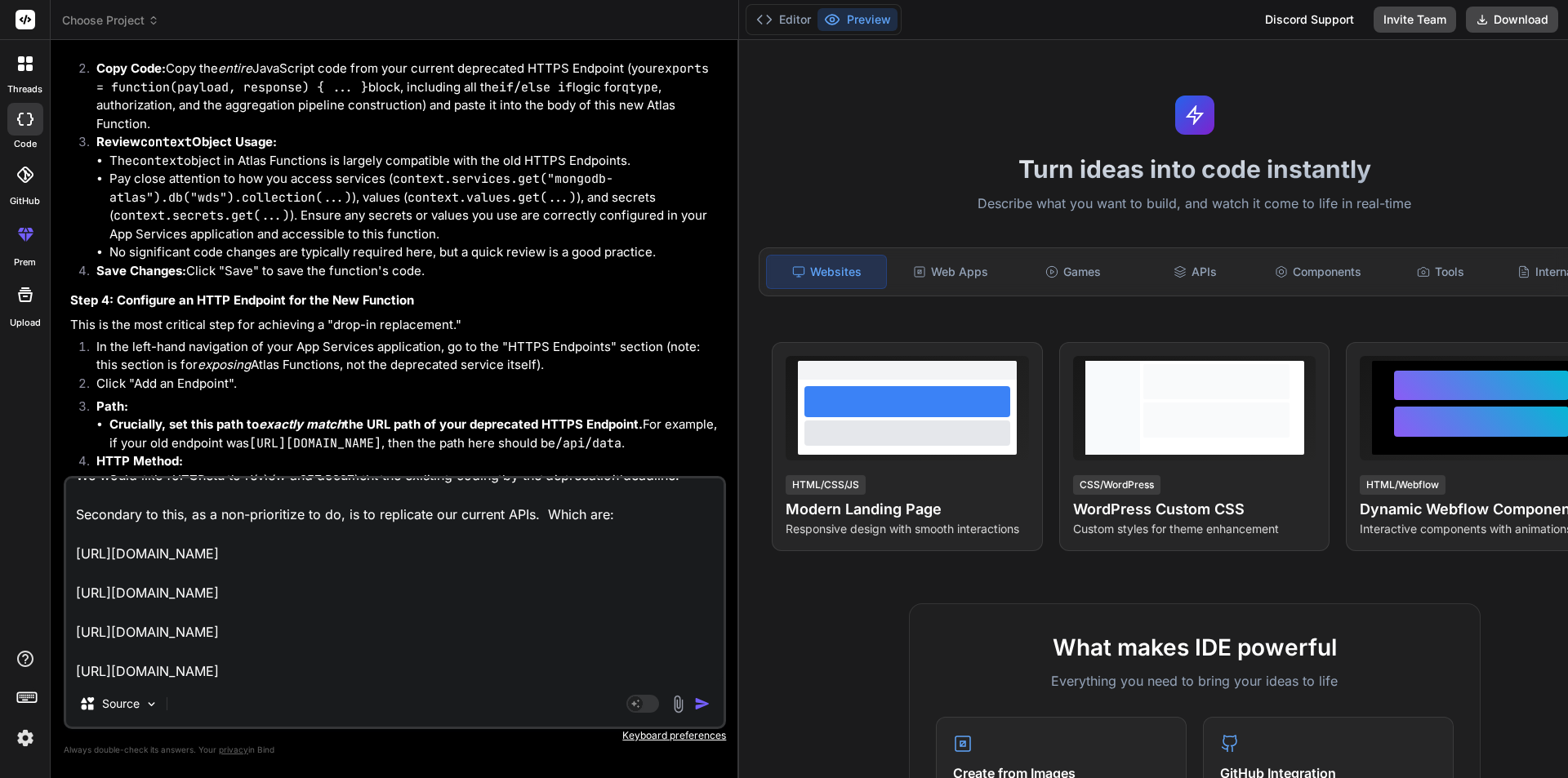
click at [449, 663] on textarea "secondary i want to ask that is there anything more need to do with below email…" at bounding box center [394, 580] width 657 height 203
click at [474, 653] on textarea "secondary i want to ask that is there anything more need to do with below email…" at bounding box center [394, 580] width 657 height 203
click at [475, 653] on textarea "secondary i want to ask that is there anything more need to do with below email…" at bounding box center [394, 580] width 657 height 203
paste textarea "Lorem IP Dol sitam CON`a • ELI:- seddo://eiusmodt.incidid-utlab.etd/mag/aliqua/…"
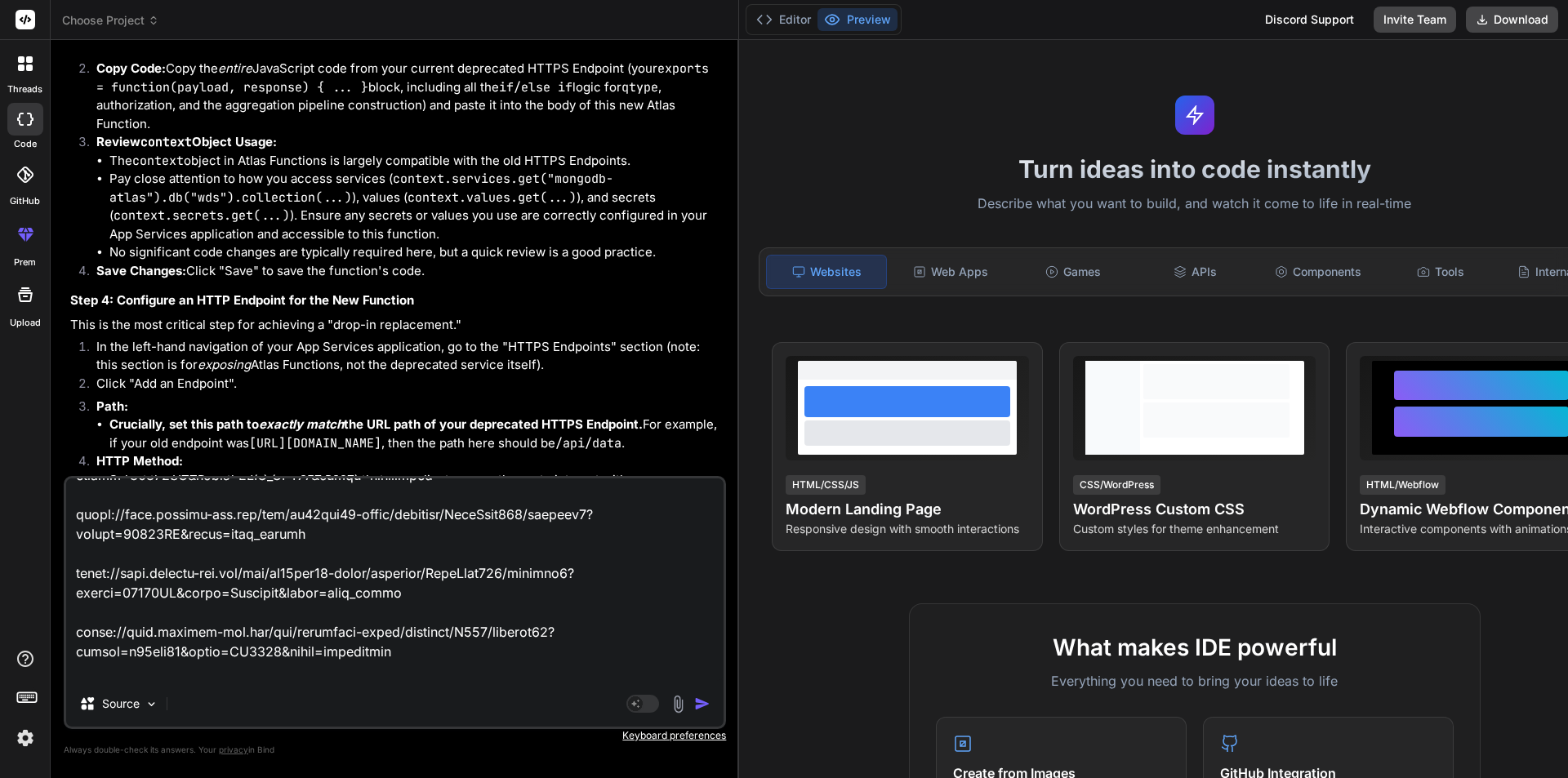
scroll to position [15310, 0]
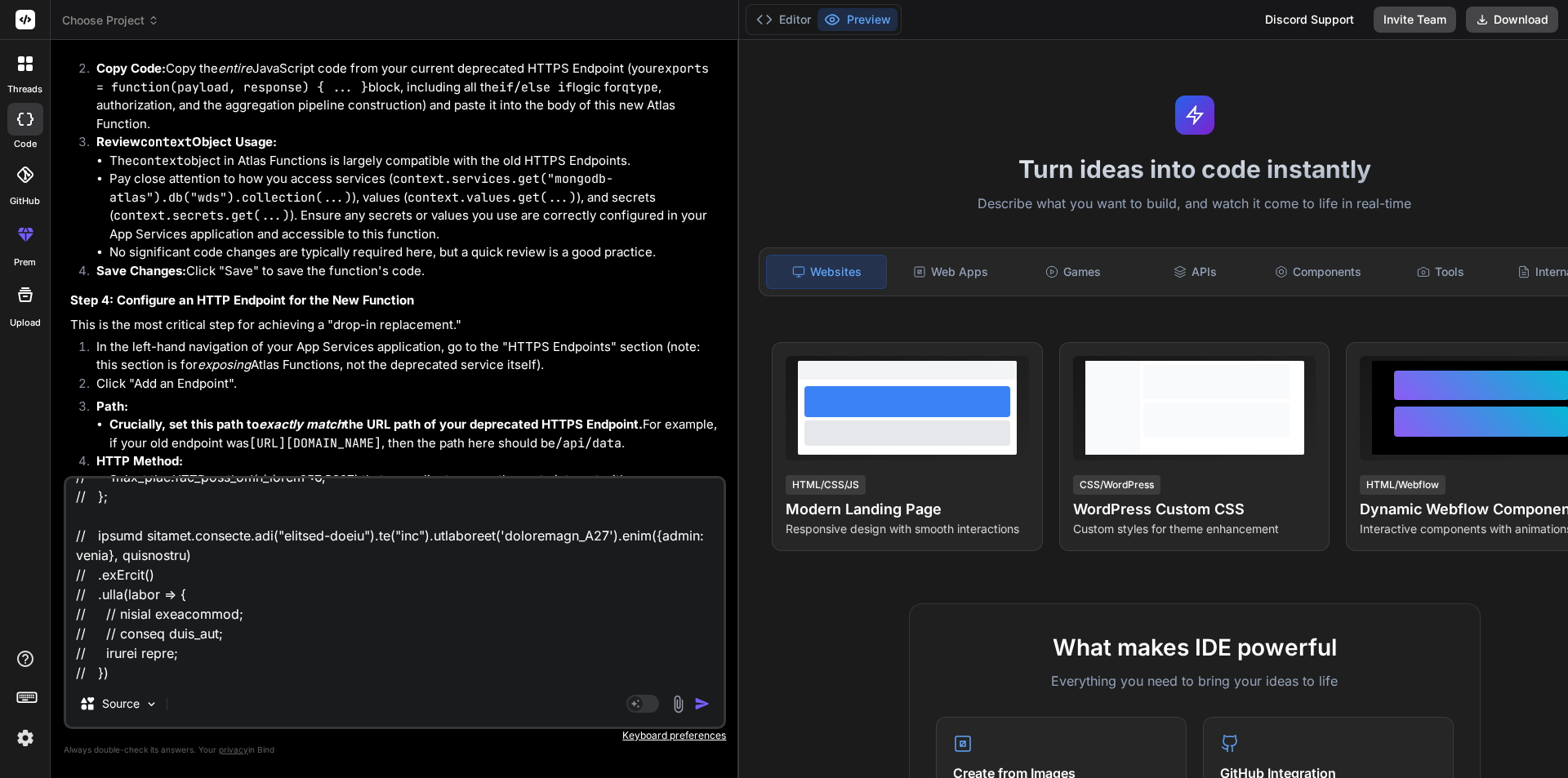
click at [710, 705] on img "button" at bounding box center [702, 704] width 16 height 16
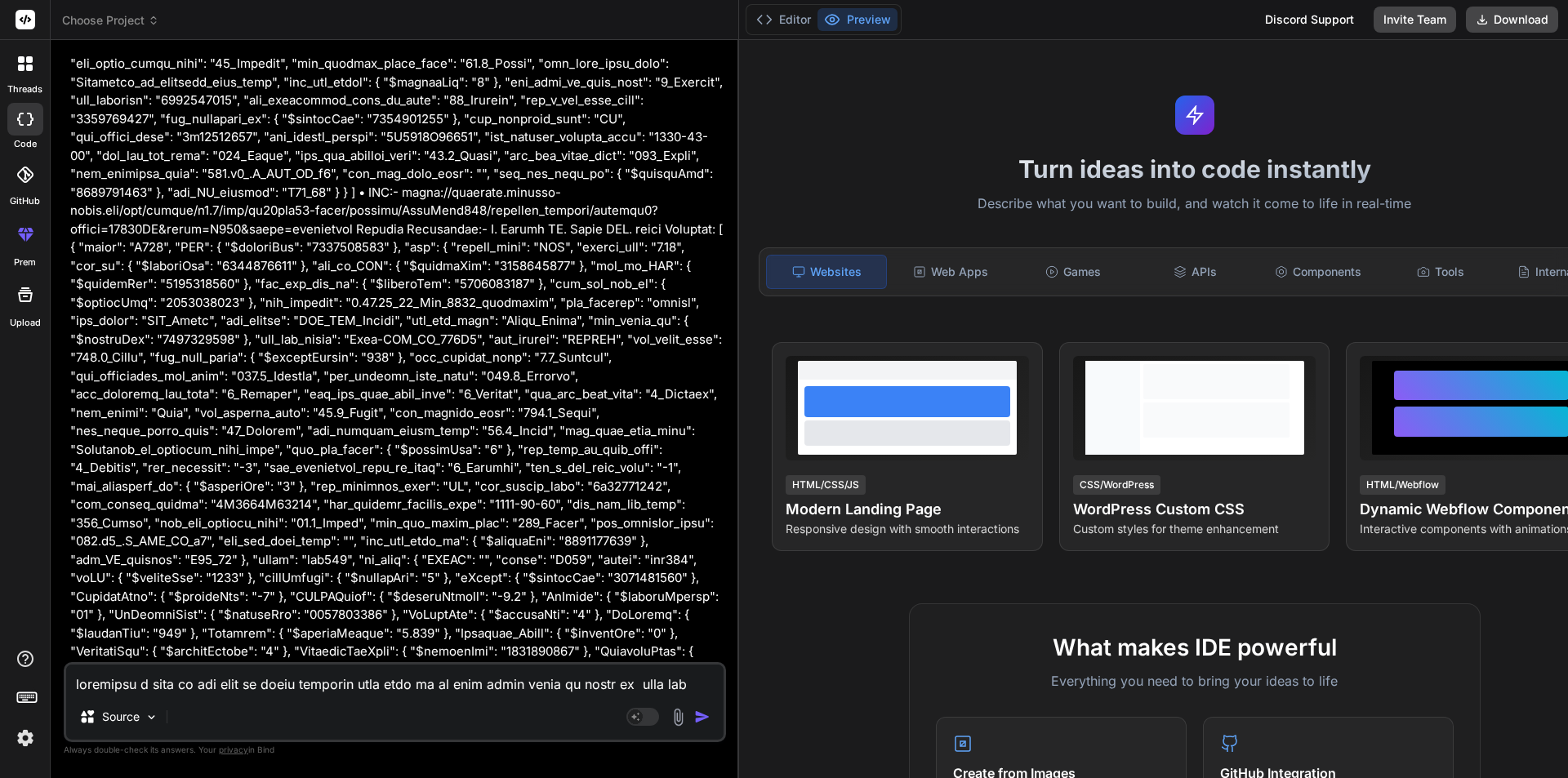
scroll to position [34576, 0]
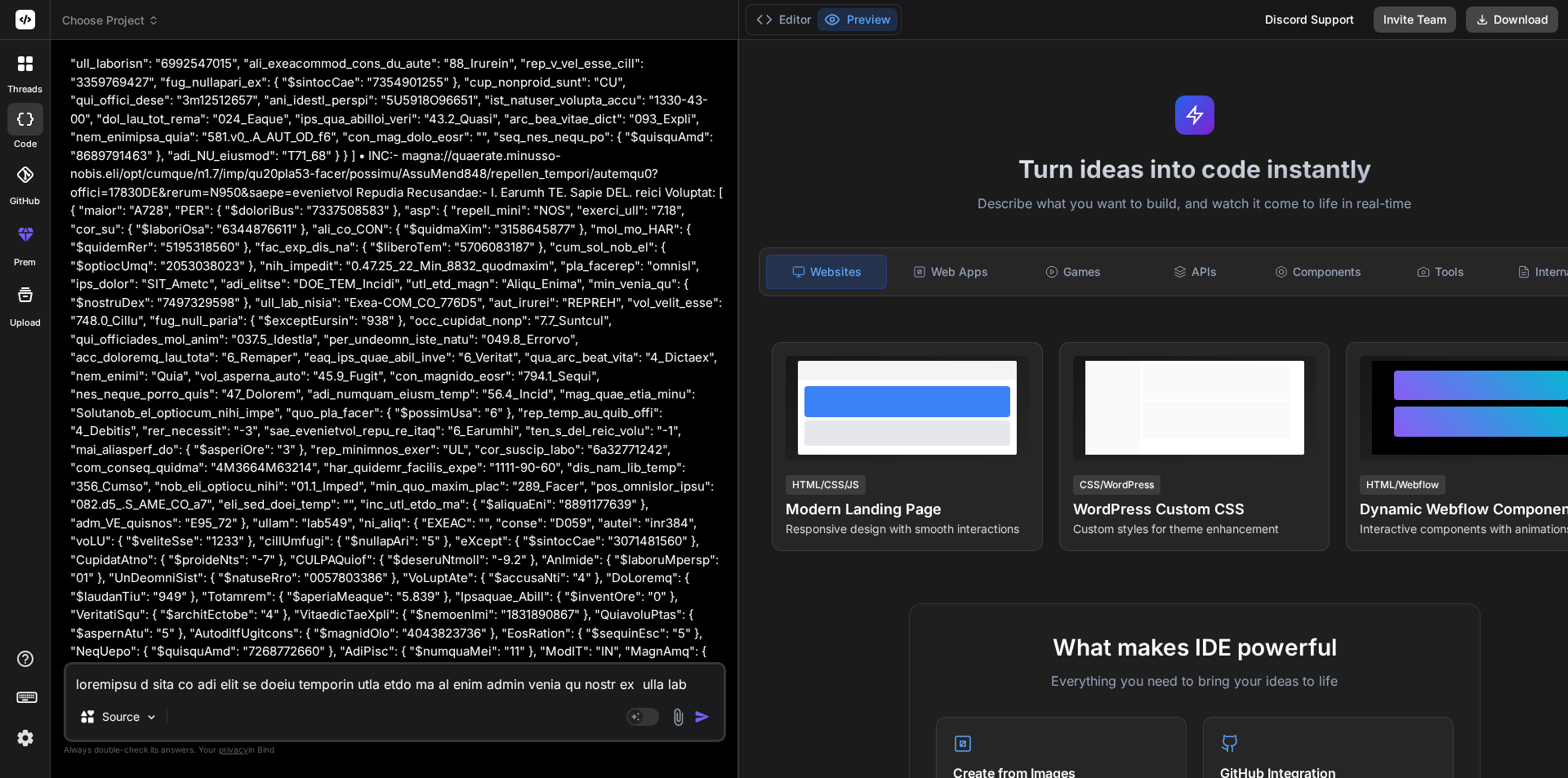
click at [162, 679] on textarea at bounding box center [394, 679] width 657 height 30
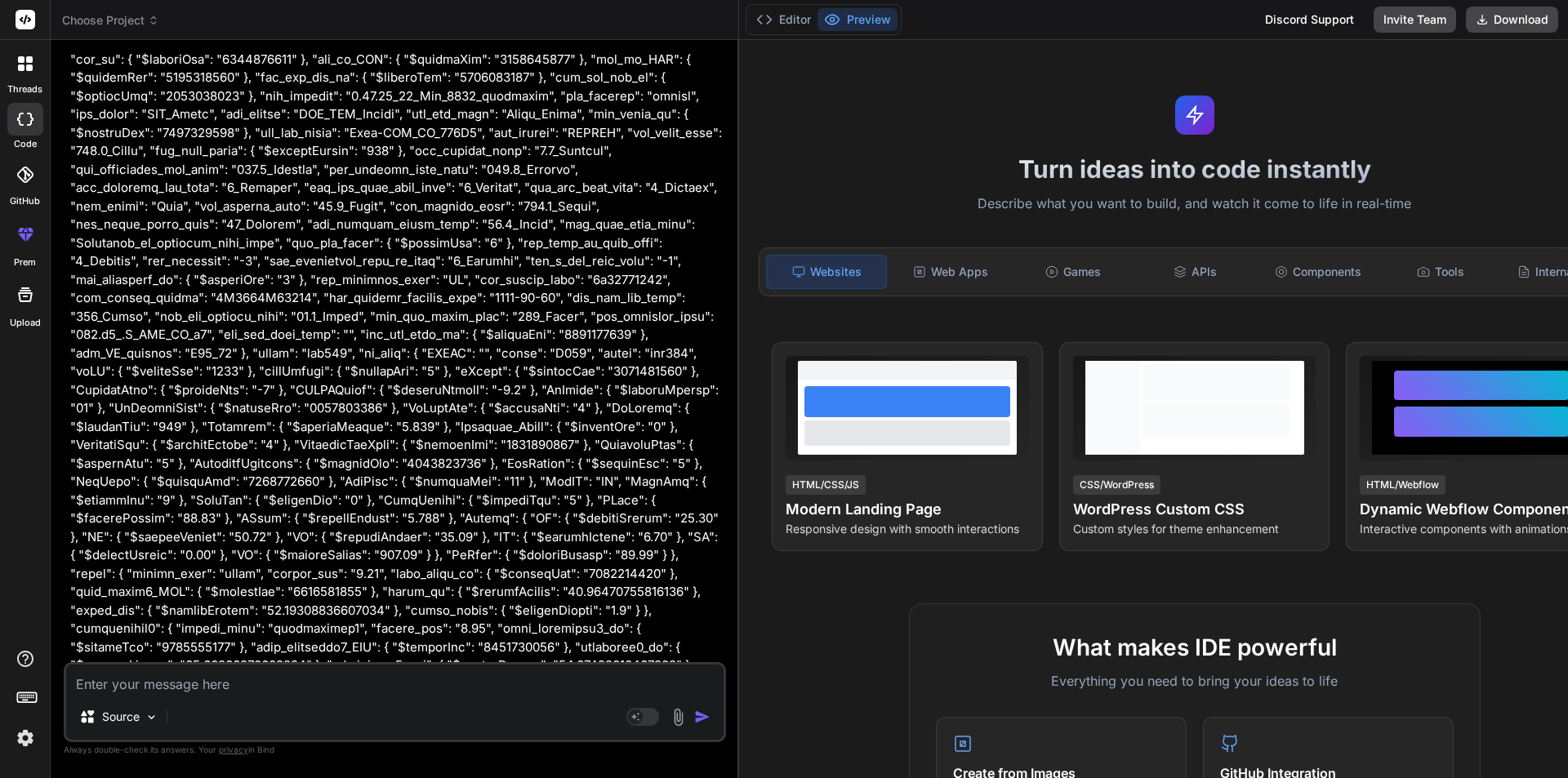
scroll to position [34780, 0]
